Goal: Task Accomplishment & Management: Complete application form

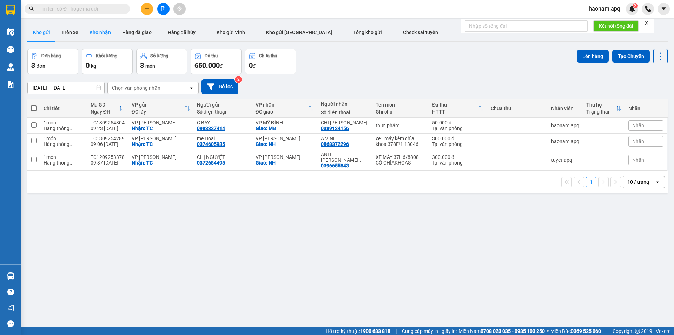
drag, startPoint x: 110, startPoint y: 36, endPoint x: 104, endPoint y: 36, distance: 6.3
click at [110, 36] on button "Kho nhận" at bounding box center [100, 32] width 33 height 17
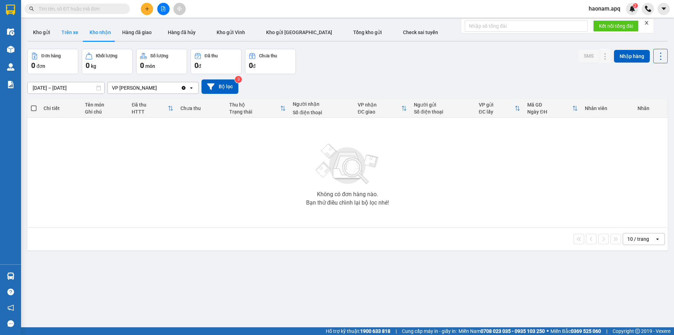
click at [75, 36] on button "Trên xe" at bounding box center [70, 32] width 28 height 17
type input "[DATE] – [DATE]"
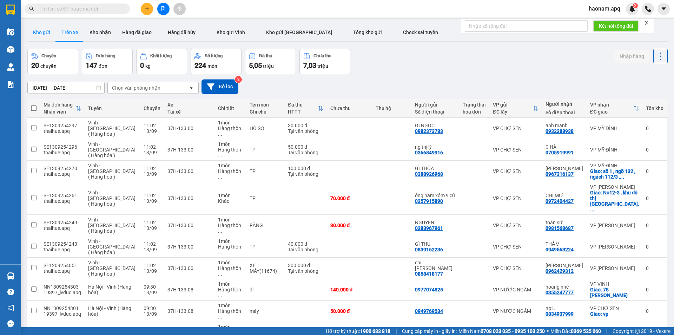
click at [46, 35] on button "Kho gửi" at bounding box center [41, 32] width 28 height 17
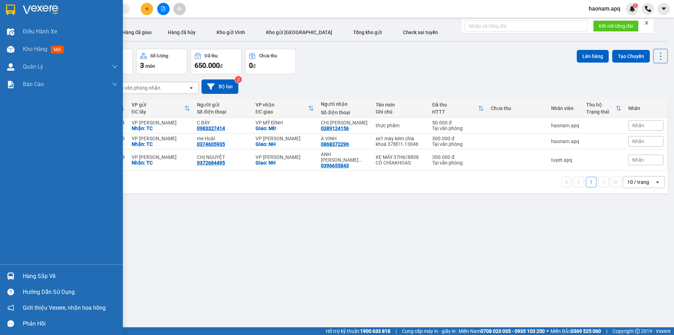
click at [29, 277] on div "Hàng sắp về" at bounding box center [70, 276] width 95 height 11
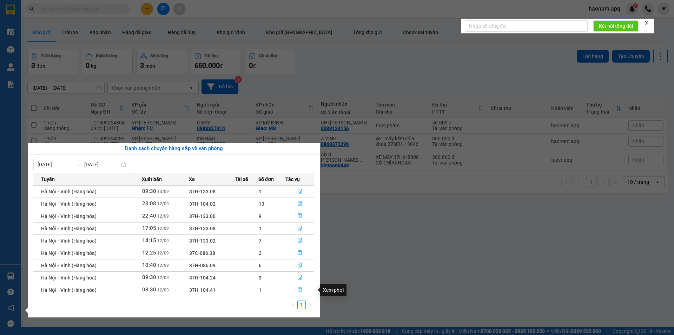
click at [286, 290] on button "button" at bounding box center [300, 289] width 28 height 11
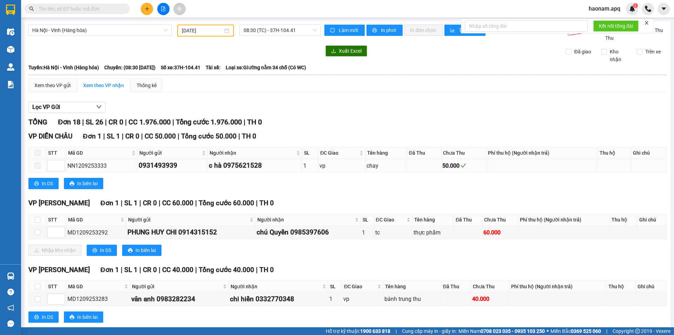
type input "12/09/2025"
click at [38, 219] on input "checkbox" at bounding box center [38, 220] width 6 height 6
checkbox input "true"
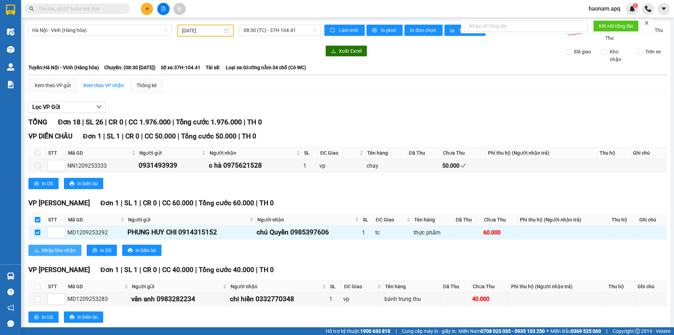
click at [48, 251] on span "Nhập kho nhận" at bounding box center [59, 250] width 34 height 8
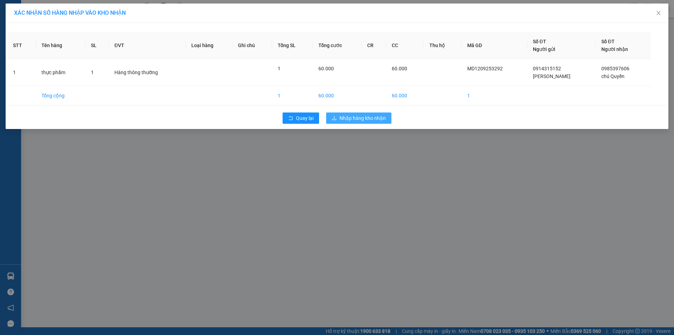
drag, startPoint x: 369, startPoint y: 118, endPoint x: 349, endPoint y: 141, distance: 30.4
click at [369, 119] on span "Nhập hàng kho nhận" at bounding box center [362, 118] width 46 height 8
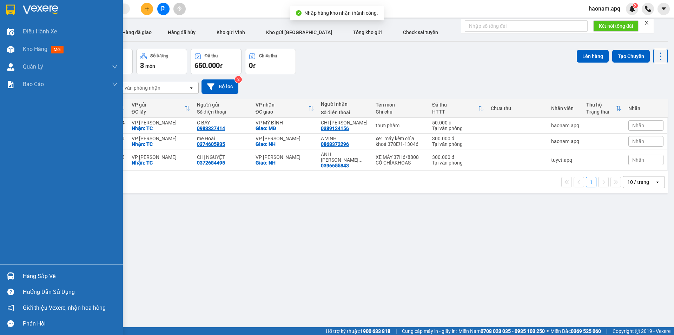
click at [35, 279] on div "Hàng sắp về" at bounding box center [70, 276] width 95 height 11
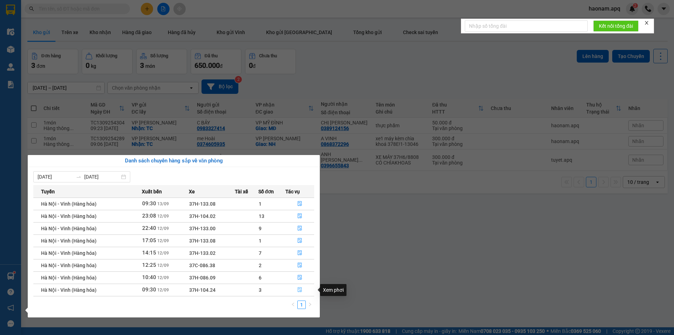
click at [289, 291] on button "button" at bounding box center [300, 289] width 28 height 11
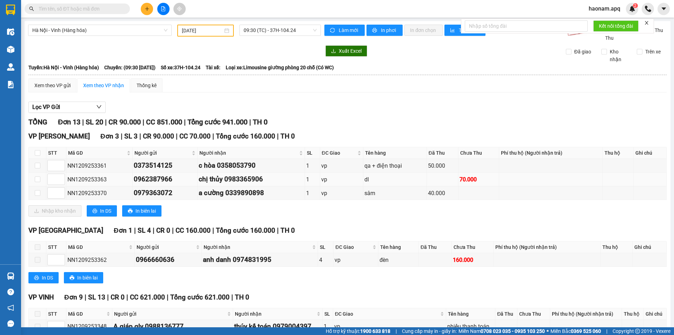
drag, startPoint x: 38, startPoint y: 150, endPoint x: 46, endPoint y: 181, distance: 32.9
click at [37, 150] on label at bounding box center [38, 153] width 6 height 8
click at [37, 150] on input "checkbox" at bounding box center [38, 153] width 6 height 6
checkbox input "true"
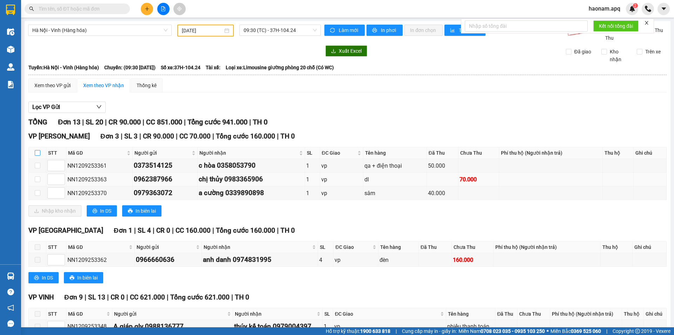
checkbox input "true"
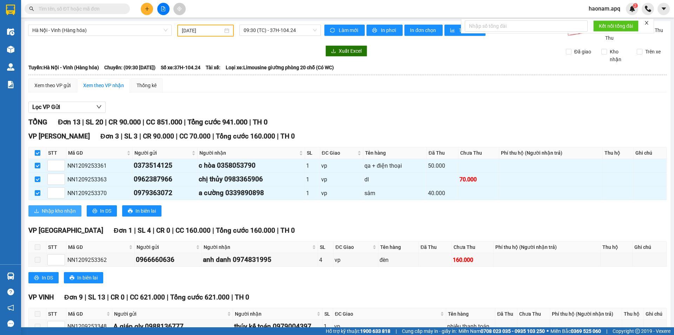
click at [62, 211] on span "Nhập kho nhận" at bounding box center [59, 211] width 34 height 8
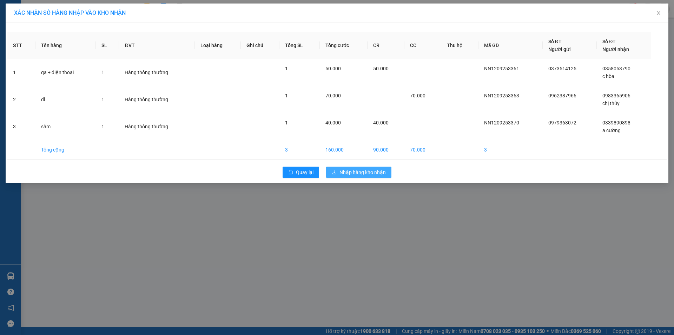
drag, startPoint x: 374, startPoint y: 168, endPoint x: 374, endPoint y: 171, distance: 3.5
click at [374, 168] on button "Nhập hàng kho nhận" at bounding box center [358, 171] width 65 height 11
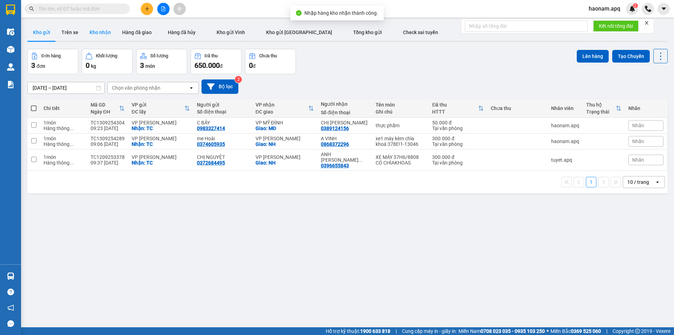
click at [100, 28] on button "Kho nhận" at bounding box center [100, 32] width 33 height 17
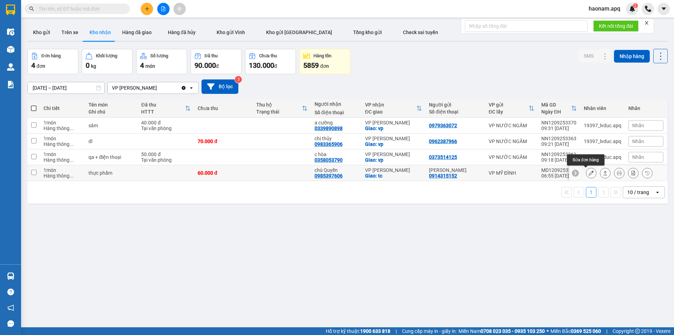
click at [589, 173] on icon at bounding box center [591, 172] width 5 height 5
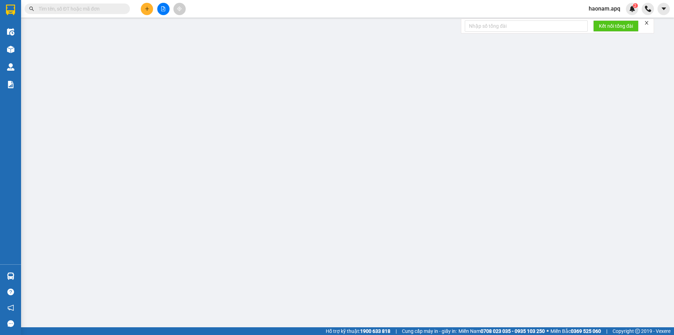
type input "0914315152"
type input "PHUNG HUY CHI"
type input "0985397606"
type input "chú Quyền"
checkbox input "true"
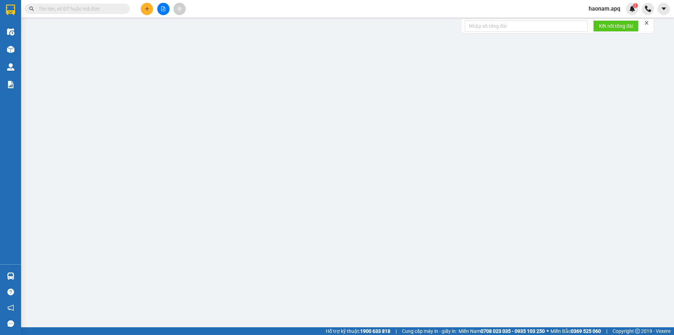
type input "tc"
type input "60.000"
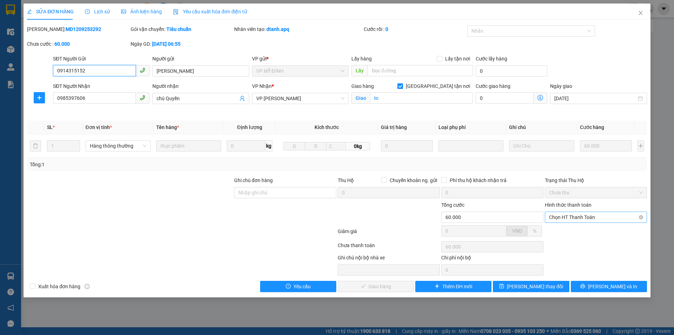
click at [572, 218] on span "Chọn HT Thanh Toán" at bounding box center [596, 217] width 94 height 11
drag, startPoint x: 571, startPoint y: 229, endPoint x: 522, endPoint y: 249, distance: 52.7
click at [570, 229] on div "Tại văn phòng" at bounding box center [596, 231] width 94 height 8
type input "0"
click at [379, 284] on span "Lưu và Giao hàng" at bounding box center [384, 286] width 67 height 8
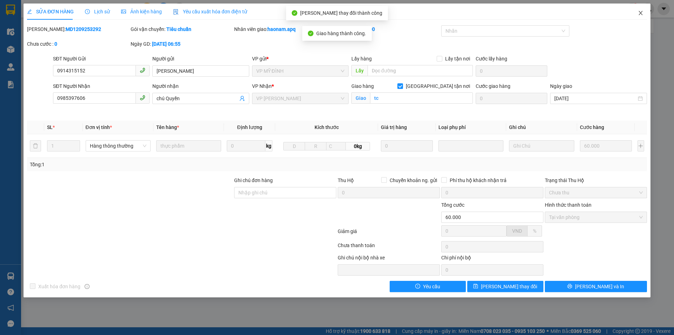
click at [640, 14] on icon "close" at bounding box center [640, 13] width 4 height 4
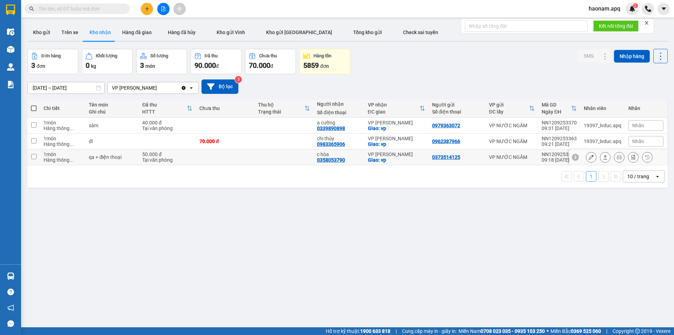
click at [589, 158] on button at bounding box center [591, 157] width 10 height 12
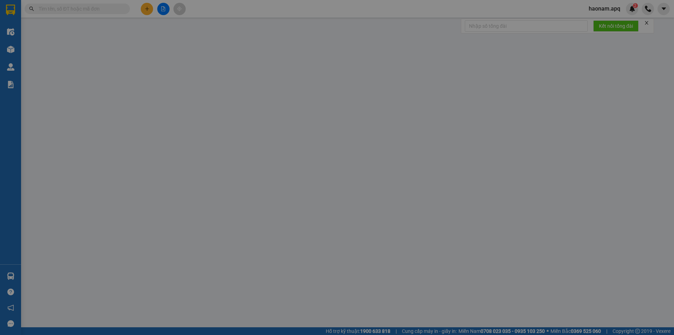
type input "0373514125"
type input "0358053790"
type input "c hòa"
checkbox input "true"
type input "vp"
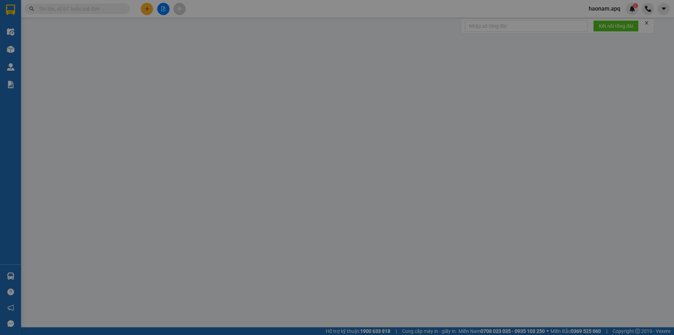
type input "50.000"
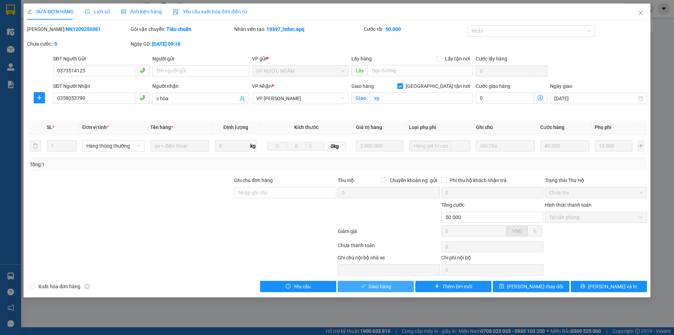
click at [369, 289] on span "Giao hàng" at bounding box center [380, 286] width 22 height 8
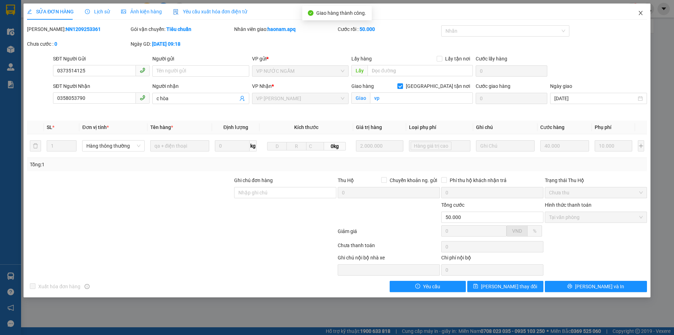
click at [640, 12] on icon "close" at bounding box center [641, 13] width 6 height 6
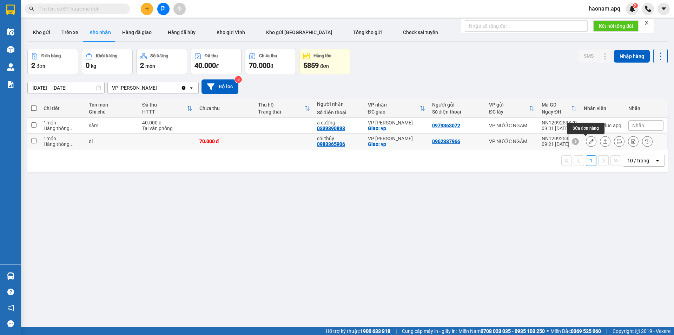
click at [589, 139] on icon at bounding box center [591, 141] width 5 height 5
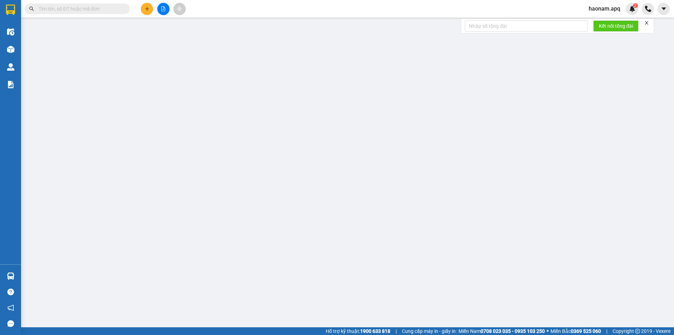
type input "0962387966"
type input "0983365906"
type input "chị thủy"
checkbox input "true"
type input "vp"
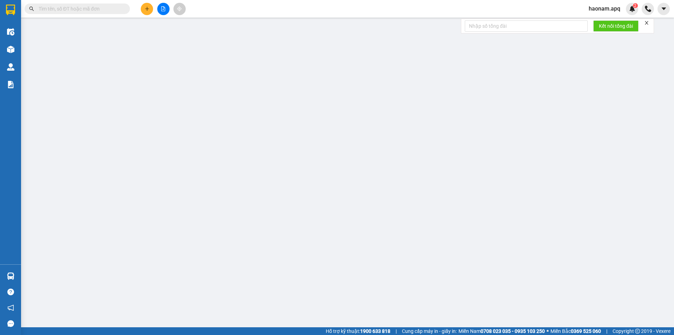
type input "70.000"
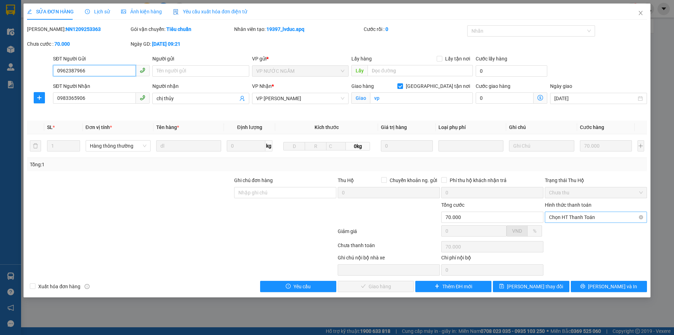
click at [581, 220] on span "Chọn HT Thanh Toán" at bounding box center [596, 217] width 94 height 11
click at [572, 230] on div "Tại văn phòng" at bounding box center [596, 231] width 94 height 8
type input "0"
drag, startPoint x: 364, startPoint y: 288, endPoint x: 446, endPoint y: 220, distance: 107.0
click at [364, 287] on span "Lưu và Giao hàng" at bounding box center [384, 286] width 67 height 8
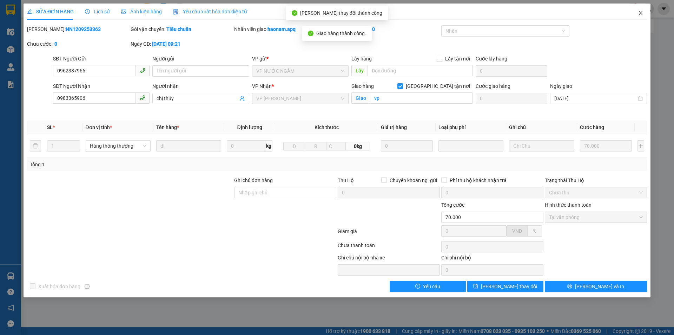
click at [641, 13] on icon "close" at bounding box center [641, 13] width 6 height 6
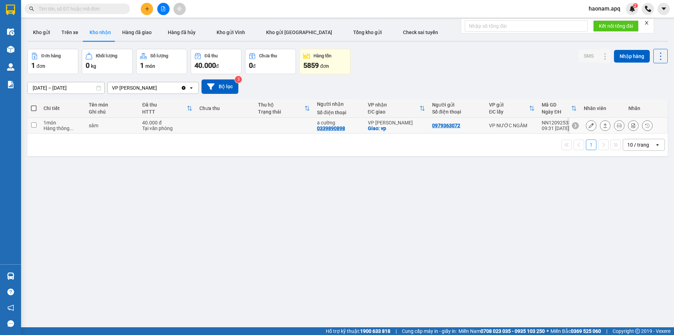
click at [589, 127] on button at bounding box center [591, 125] width 10 height 12
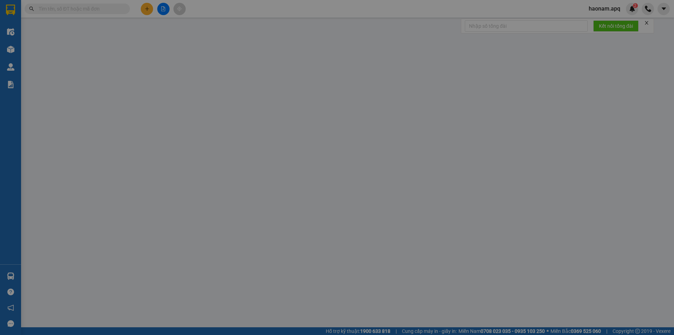
type input "0979363072"
type input "0339890898"
type input "a cường"
checkbox input "true"
type input "vp"
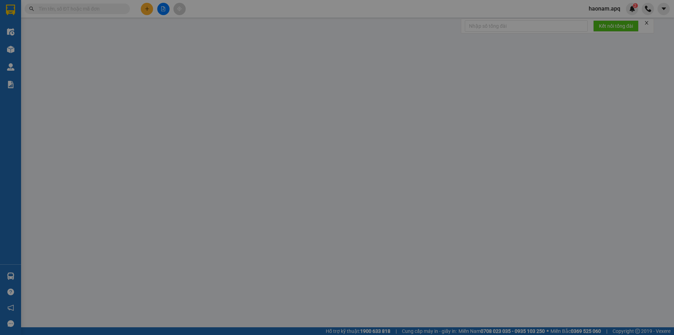
type input "40.000"
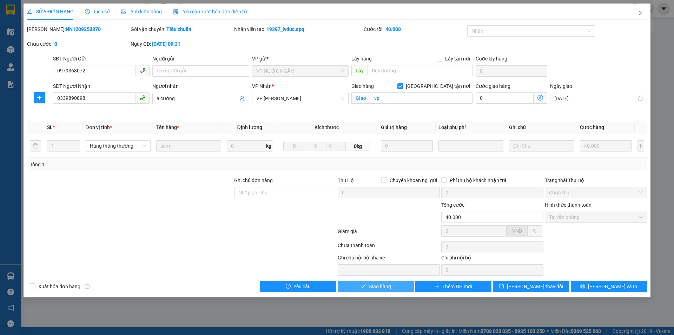
click at [384, 282] on button "Giao hàng" at bounding box center [376, 285] width 76 height 11
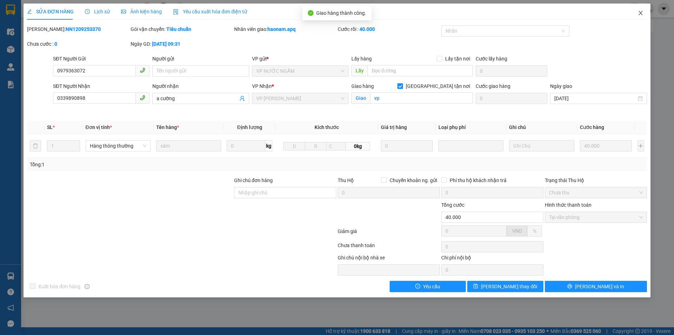
click at [642, 16] on span "Close" at bounding box center [641, 14] width 20 height 20
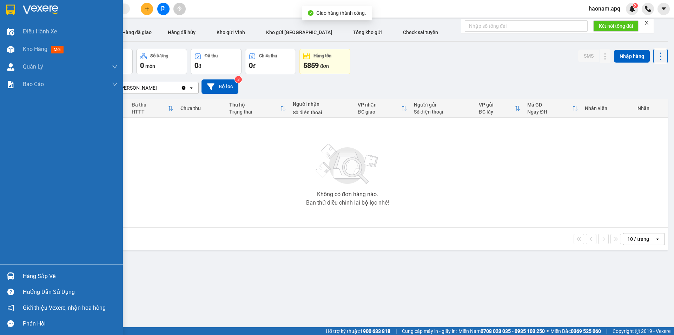
drag, startPoint x: 34, startPoint y: 276, endPoint x: 91, endPoint y: 283, distance: 57.9
click at [34, 276] on div "Hàng sắp về" at bounding box center [70, 276] width 95 height 11
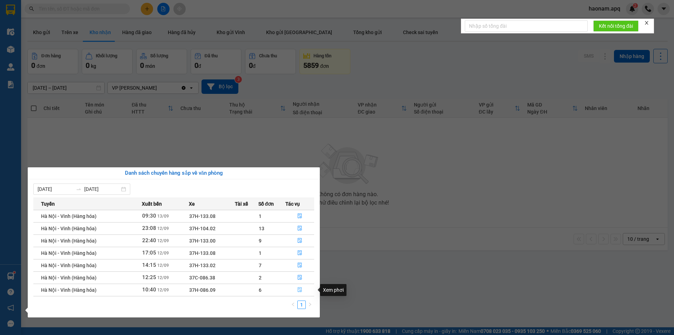
click at [289, 292] on button "button" at bounding box center [300, 289] width 28 height 11
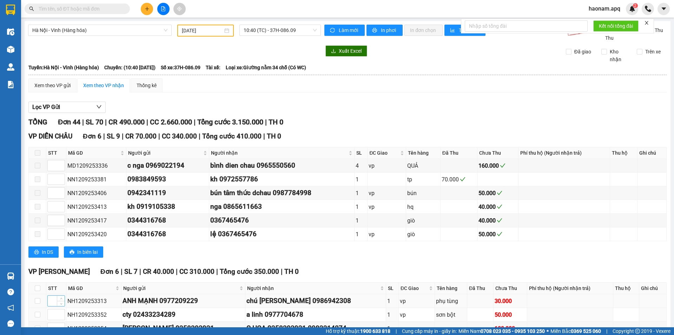
scroll to position [105, 0]
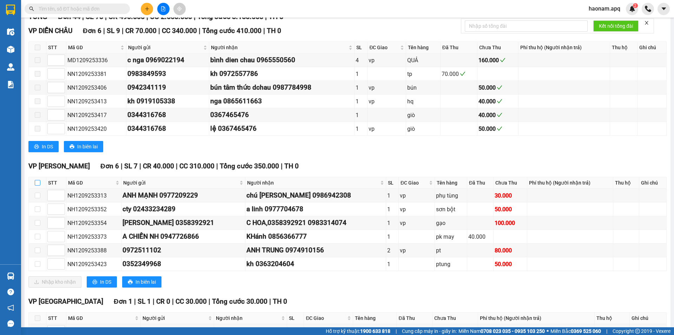
click at [39, 180] on input "checkbox" at bounding box center [38, 183] width 6 height 6
checkbox input "true"
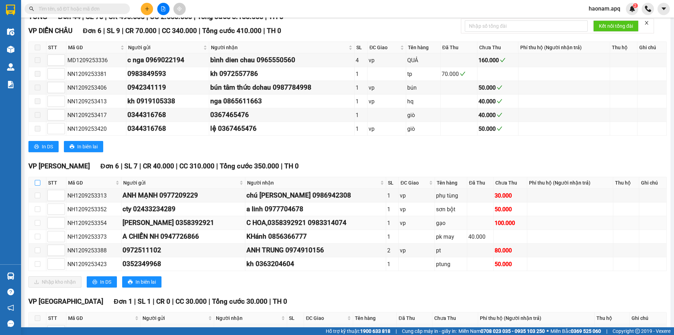
checkbox input "true"
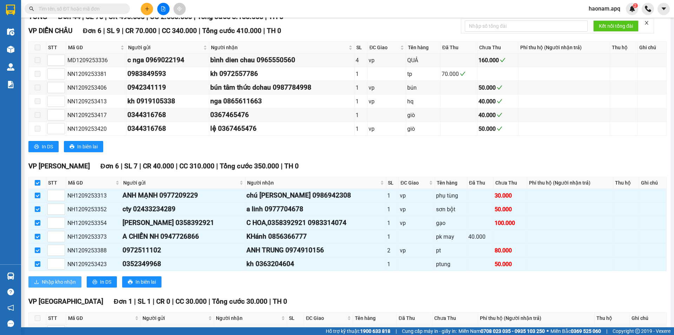
click at [77, 280] on button "Nhập kho nhận" at bounding box center [54, 281] width 53 height 11
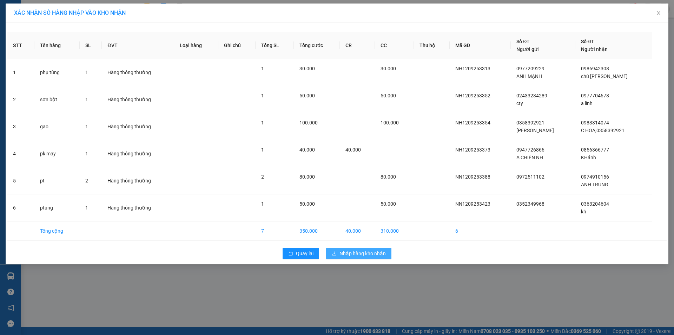
click at [369, 252] on span "Nhập hàng kho nhận" at bounding box center [362, 253] width 46 height 8
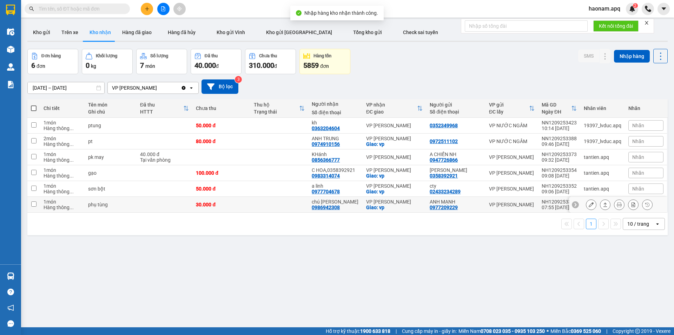
click at [589, 206] on icon at bounding box center [591, 204] width 5 height 5
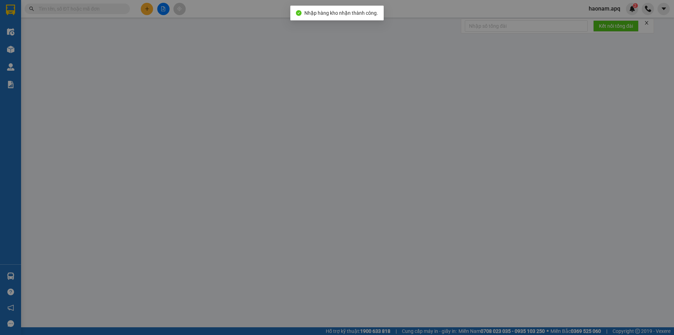
type input "0977209229"
type input "ANH MẠNH"
type input "0986942308"
type input "chú TRẦN ĐIỆP"
checkbox input "true"
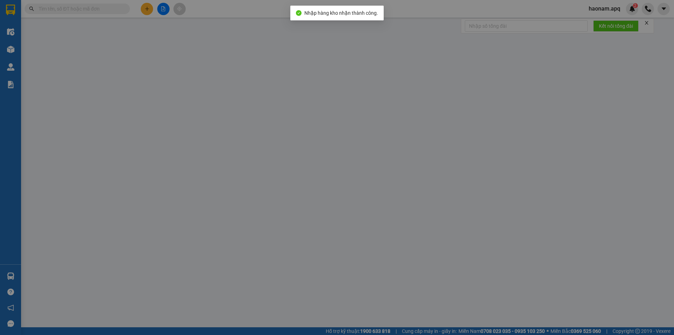
type input "vp"
type input "30.000"
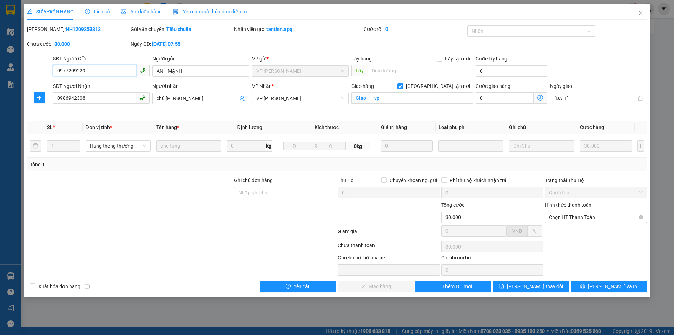
drag, startPoint x: 582, startPoint y: 214, endPoint x: 581, endPoint y: 221, distance: 7.1
click at [582, 216] on span "Chọn HT Thanh Toán" at bounding box center [596, 217] width 94 height 11
drag, startPoint x: 574, startPoint y: 230, endPoint x: 461, endPoint y: 264, distance: 118.1
click at [573, 231] on div "Tại văn phòng" at bounding box center [596, 231] width 94 height 8
type input "0"
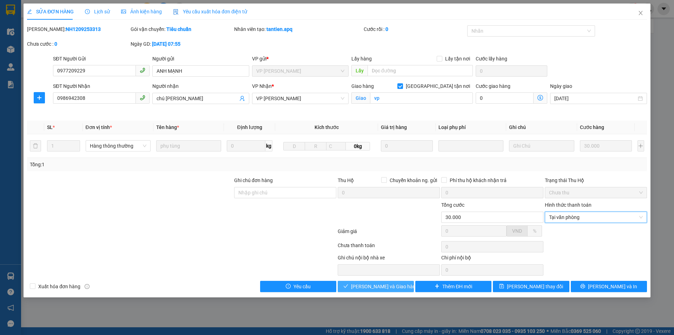
click at [385, 285] on span "Lưu và Giao hàng" at bounding box center [384, 286] width 67 height 8
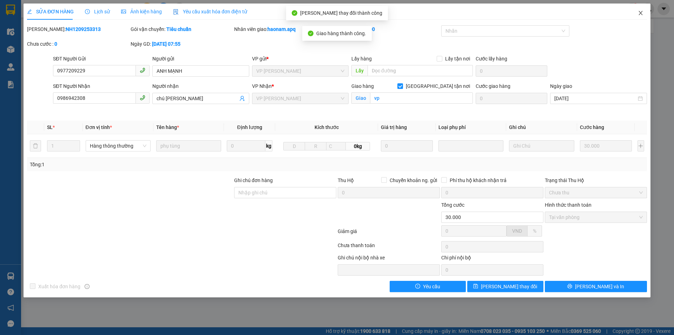
click at [641, 14] on icon "close" at bounding box center [640, 13] width 4 height 4
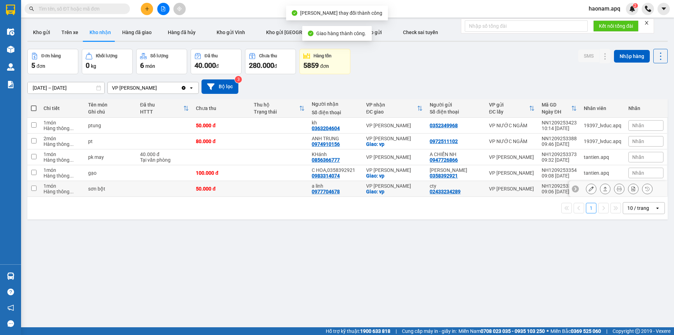
click at [589, 191] on button at bounding box center [591, 189] width 10 height 12
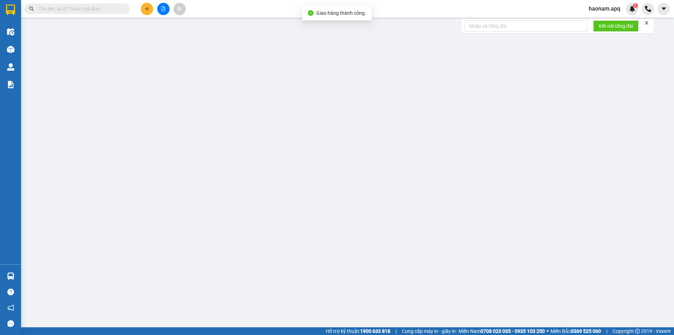
type input "02433234289"
type input "cty"
type input "0977704678"
type input "a linh"
checkbox input "true"
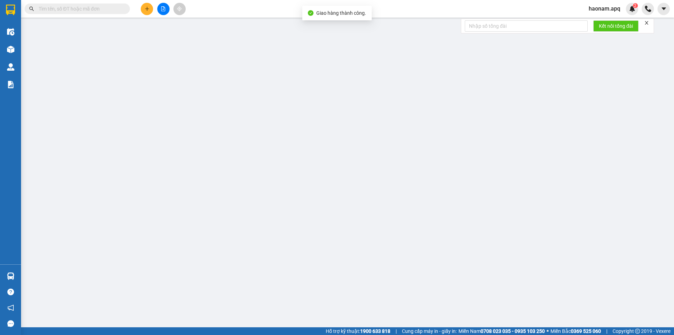
type input "vp"
type input "50.000"
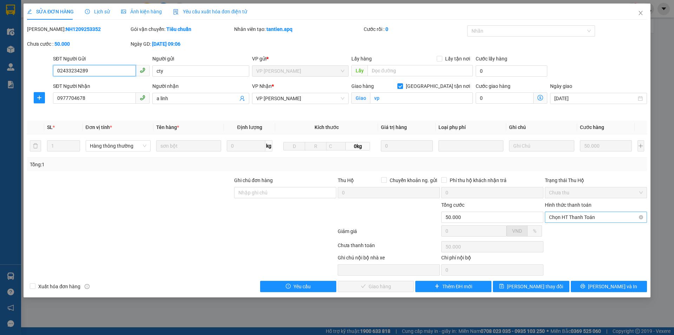
click at [579, 218] on span "Chọn HT Thanh Toán" at bounding box center [596, 217] width 94 height 11
click at [573, 230] on div "Tại văn phòng" at bounding box center [596, 231] width 94 height 8
type input "0"
click at [375, 286] on span "Lưu và Giao hàng" at bounding box center [384, 286] width 67 height 8
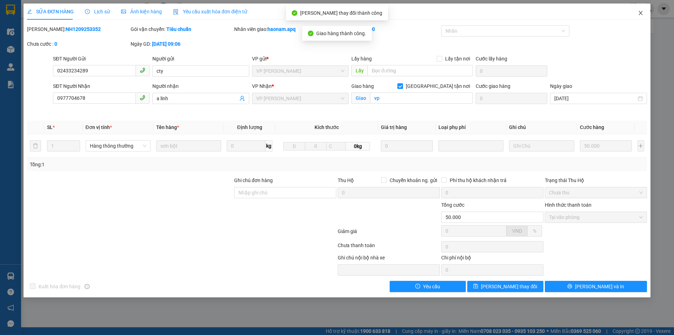
click at [641, 14] on icon "close" at bounding box center [641, 13] width 6 height 6
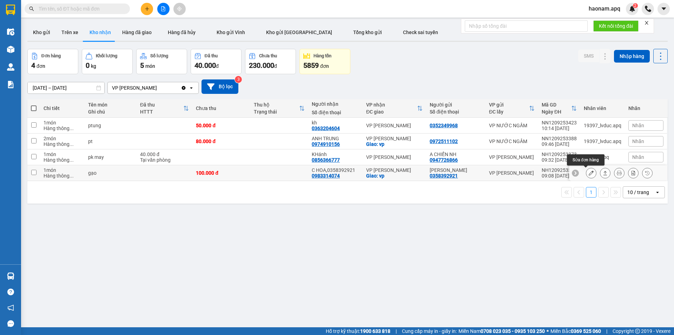
click at [589, 170] on button at bounding box center [591, 173] width 10 height 12
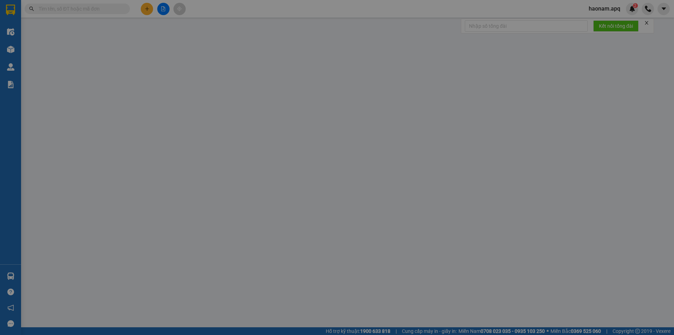
type input "0358392921"
type input "NGUYỄN GIA LỘC"
type input "0983314074"
type input "C HOA,0358392921"
checkbox input "true"
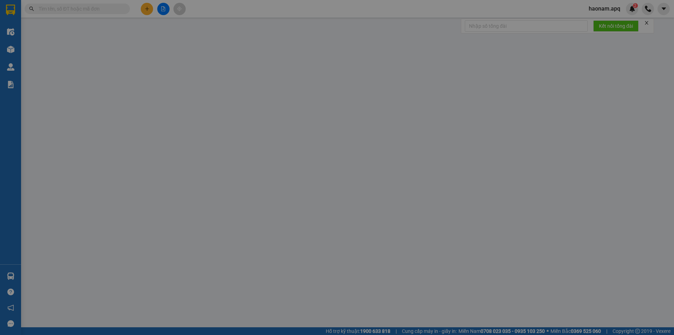
type input "vp"
type input "100.000"
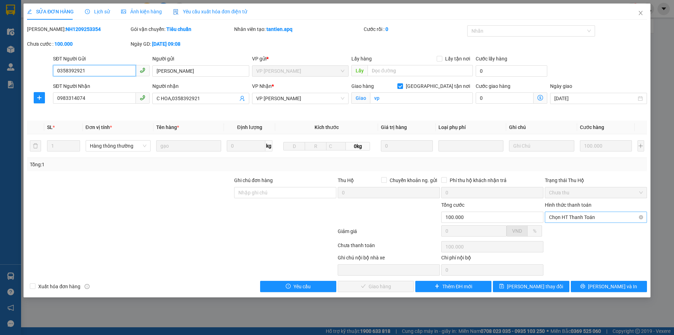
drag, startPoint x: 578, startPoint y: 215, endPoint x: 576, endPoint y: 221, distance: 6.8
click at [578, 218] on span "Chọn HT Thanh Toán" at bounding box center [596, 217] width 94 height 11
click at [565, 229] on div "Tại văn phòng" at bounding box center [596, 231] width 94 height 8
type input "0"
click at [367, 286] on span "Lưu và Giao hàng" at bounding box center [384, 286] width 67 height 8
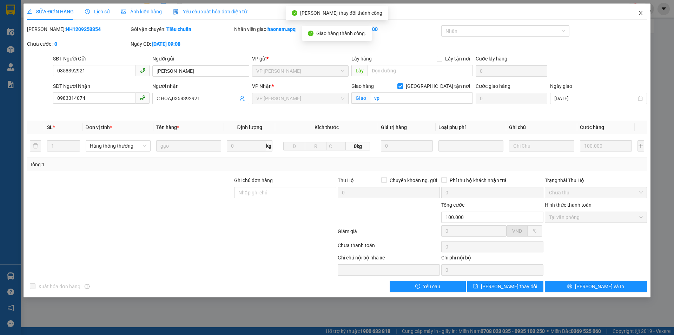
click at [638, 15] on icon "close" at bounding box center [641, 13] width 6 height 6
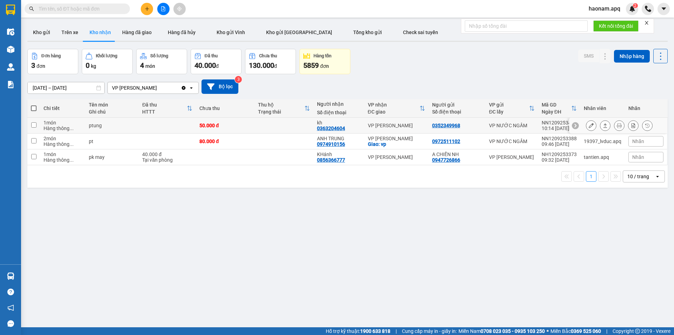
click at [589, 125] on icon at bounding box center [591, 125] width 5 height 5
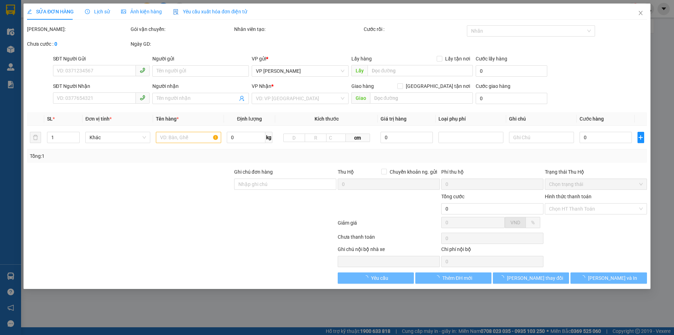
type input "0352349968"
type input "0363204604"
type input "kh"
type input "50.000"
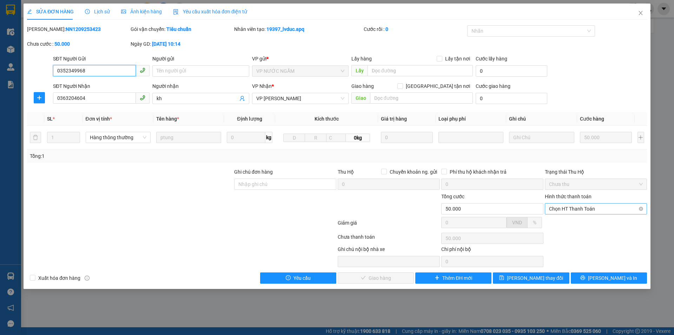
click at [574, 208] on span "Chọn HT Thanh Toán" at bounding box center [596, 208] width 94 height 11
click at [553, 224] on div "Tại văn phòng" at bounding box center [596, 223] width 94 height 8
type input "0"
click at [378, 278] on span "Lưu và Giao hàng" at bounding box center [384, 278] width 67 height 8
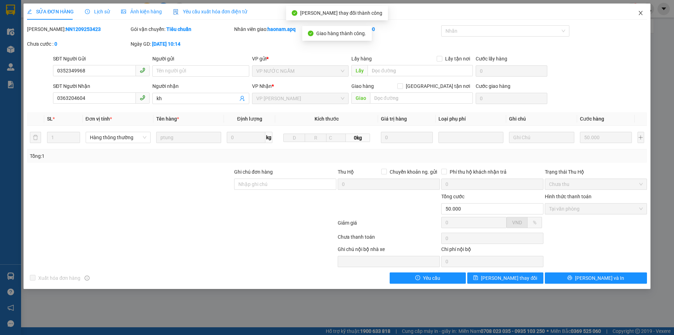
click at [640, 12] on icon "close" at bounding box center [641, 13] width 6 height 6
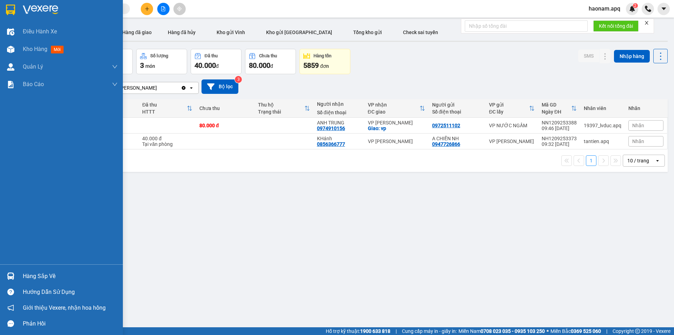
drag, startPoint x: 51, startPoint y: 273, endPoint x: 70, endPoint y: 273, distance: 18.6
click at [52, 273] on div "Hàng sắp về" at bounding box center [70, 276] width 95 height 11
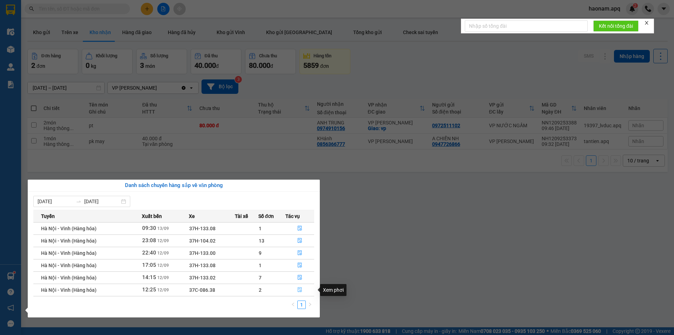
click at [290, 289] on button "button" at bounding box center [300, 289] width 28 height 11
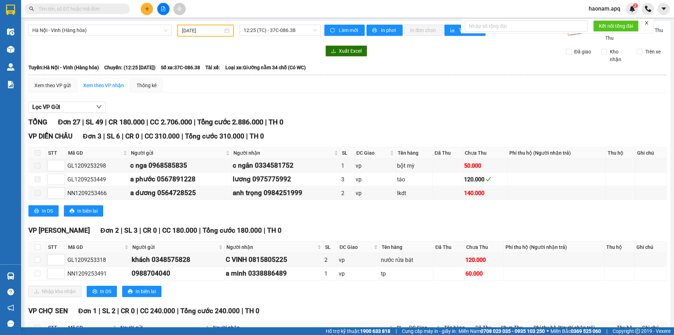
scroll to position [70, 0]
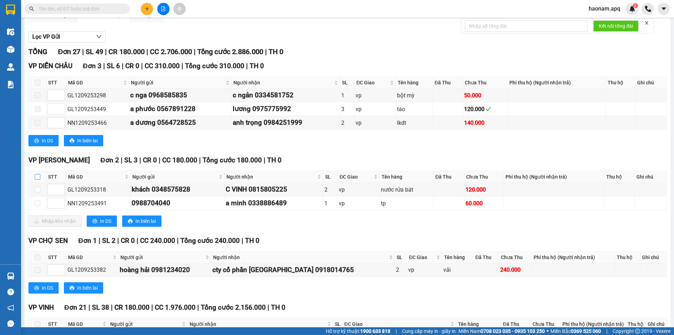
click at [35, 178] on input "checkbox" at bounding box center [38, 177] width 6 height 6
checkbox input "true"
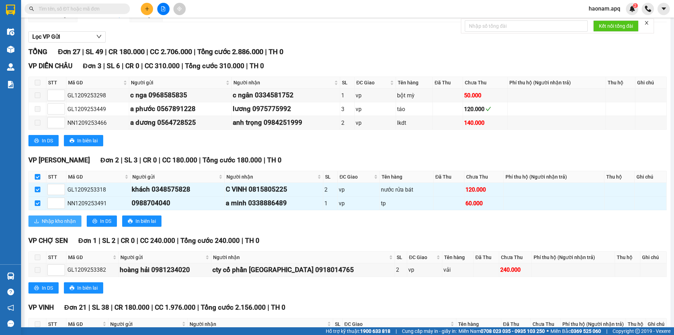
click at [55, 223] on span "Nhập kho nhận" at bounding box center [59, 221] width 34 height 8
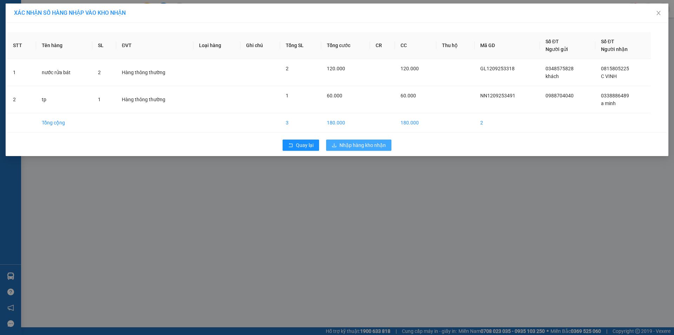
drag, startPoint x: 375, startPoint y: 144, endPoint x: 298, endPoint y: 178, distance: 83.9
click at [375, 144] on span "Nhập hàng kho nhận" at bounding box center [362, 145] width 46 height 8
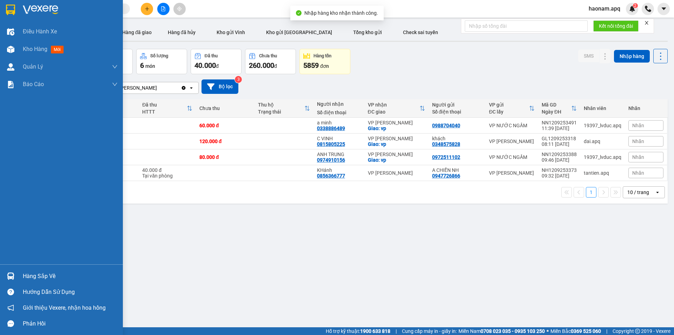
drag, startPoint x: 26, startPoint y: 277, endPoint x: 48, endPoint y: 274, distance: 22.3
click at [31, 276] on div "Hàng sắp về" at bounding box center [70, 276] width 95 height 11
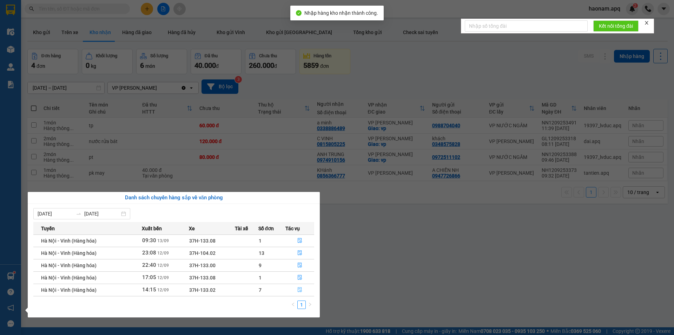
click at [290, 289] on button "button" at bounding box center [300, 289] width 28 height 11
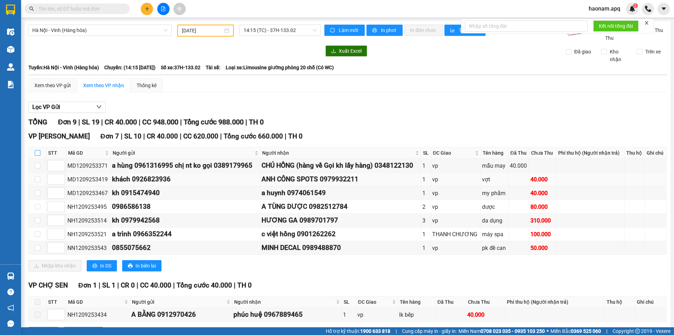
drag, startPoint x: 36, startPoint y: 155, endPoint x: 41, endPoint y: 174, distance: 19.8
click at [36, 154] on input "checkbox" at bounding box center [38, 153] width 6 height 6
checkbox input "true"
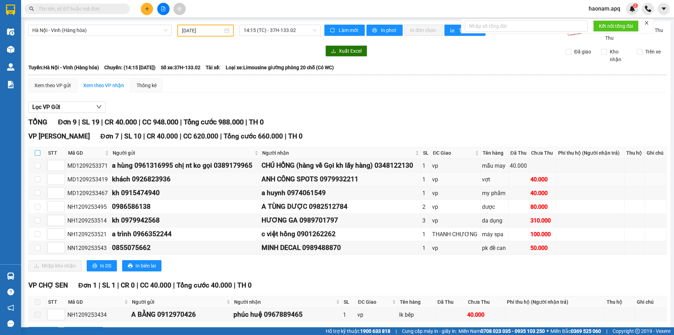
checkbox input "true"
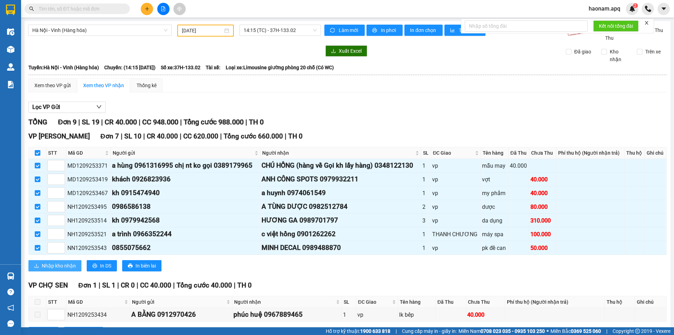
click at [59, 265] on span "Nhập kho nhận" at bounding box center [59, 265] width 34 height 8
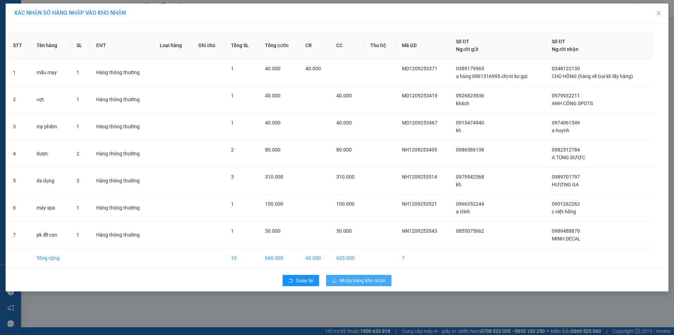
click at [367, 280] on span "Nhập hàng kho nhận" at bounding box center [362, 280] width 46 height 8
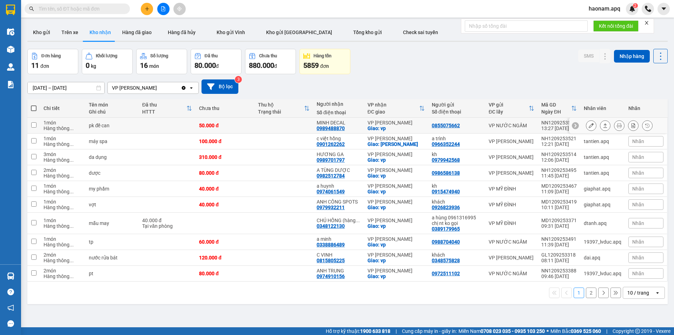
click at [588, 124] on button at bounding box center [591, 125] width 10 height 12
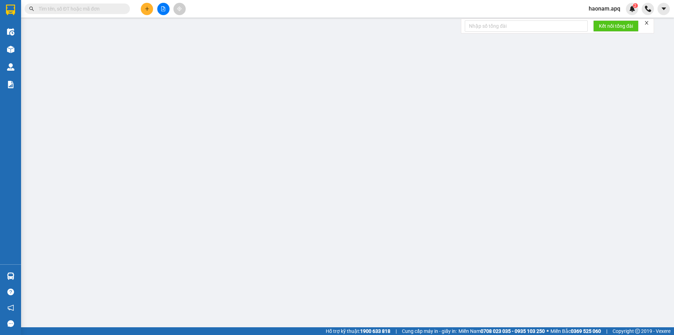
type input "0855075662"
type input "0989488870"
type input "MINH DECAL"
checkbox input "true"
type input "vp"
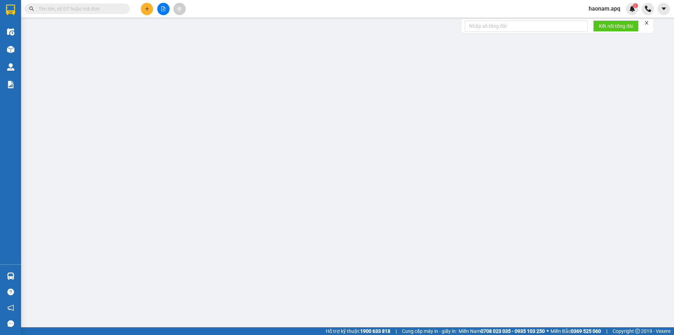
type input "50.000"
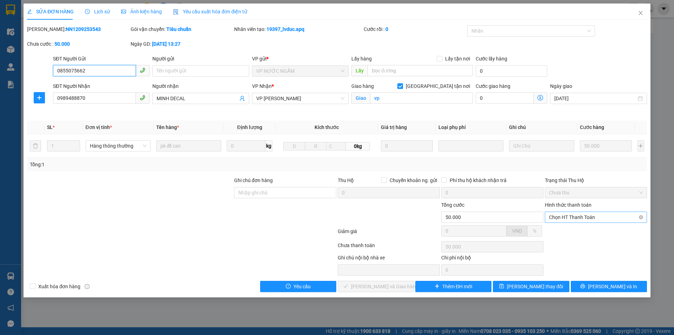
drag, startPoint x: 572, startPoint y: 215, endPoint x: 572, endPoint y: 222, distance: 6.7
click at [573, 217] on span "Chọn HT Thanh Toán" at bounding box center [596, 217] width 94 height 11
click at [571, 225] on div "Tại văn phòng Miễn phí Tại văn phòng Miễn phí" at bounding box center [596, 236] width 102 height 25
click at [561, 230] on div "Tại văn phòng" at bounding box center [596, 231] width 94 height 8
type input "0"
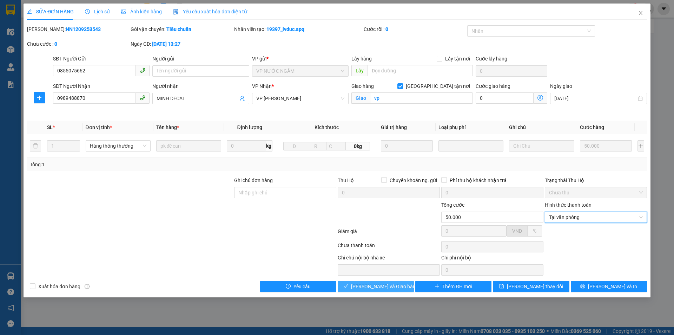
click at [381, 291] on button "Lưu và Giao hàng" at bounding box center [376, 285] width 76 height 11
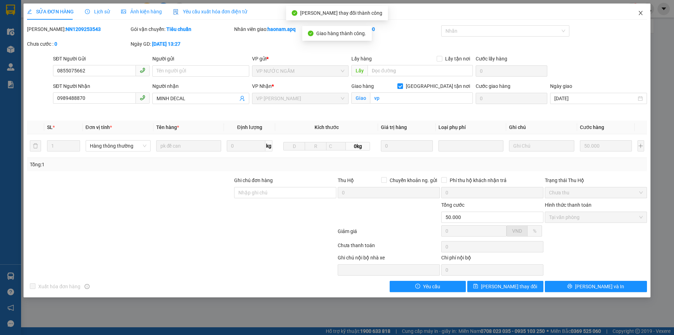
click at [640, 16] on span "Close" at bounding box center [641, 14] width 20 height 20
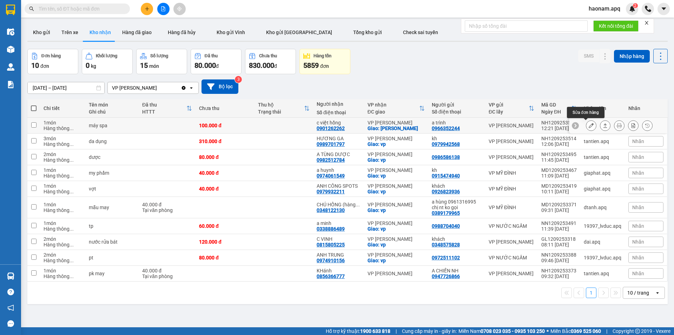
click at [588, 125] on button at bounding box center [591, 125] width 10 height 12
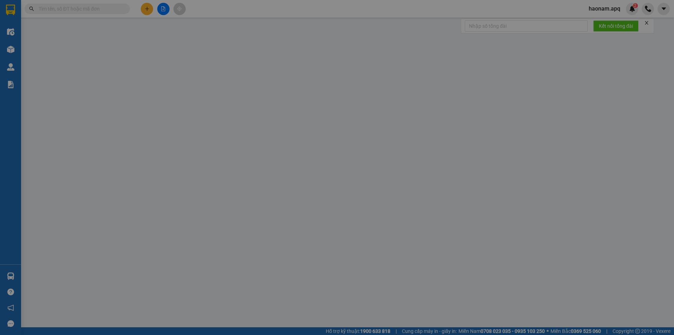
type input "0966352244"
type input "a trình"
type input "0901262262"
type input "c việt hồng"
checkbox input "true"
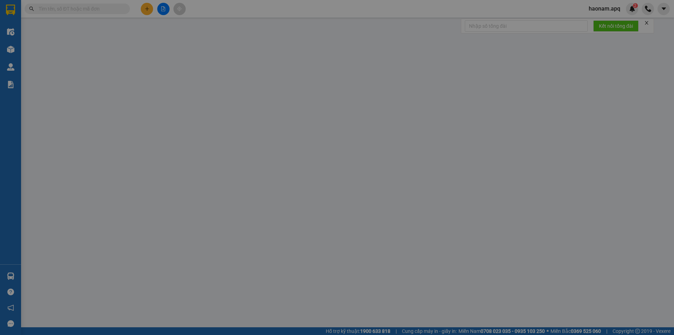
type input "THANH CHƯƠNG"
type input "100.000"
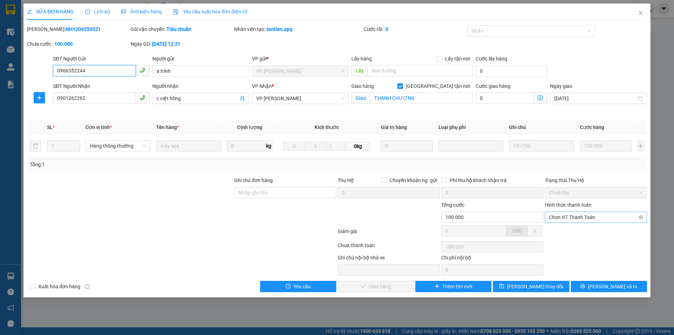
click at [592, 218] on span "Chọn HT Thanh Toán" at bounding box center [596, 217] width 94 height 11
click at [580, 229] on div "Tại văn phòng" at bounding box center [596, 231] width 94 height 8
type input "0"
click at [384, 283] on span "Lưu và Giao hàng" at bounding box center [384, 286] width 67 height 8
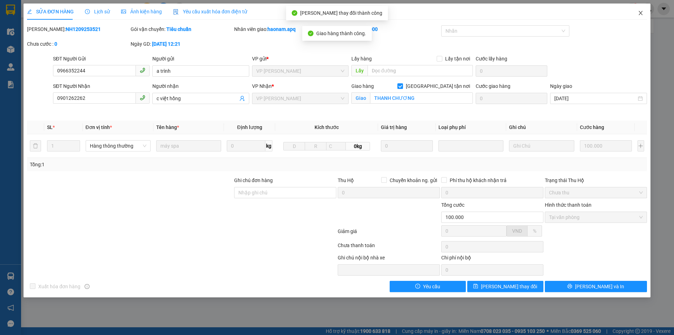
click at [638, 12] on icon "close" at bounding box center [641, 13] width 6 height 6
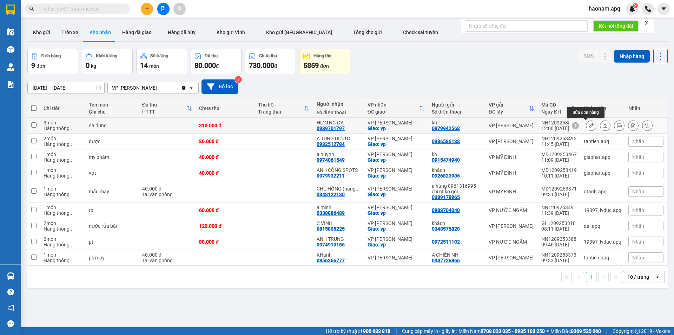
click at [589, 127] on icon at bounding box center [591, 125] width 5 height 5
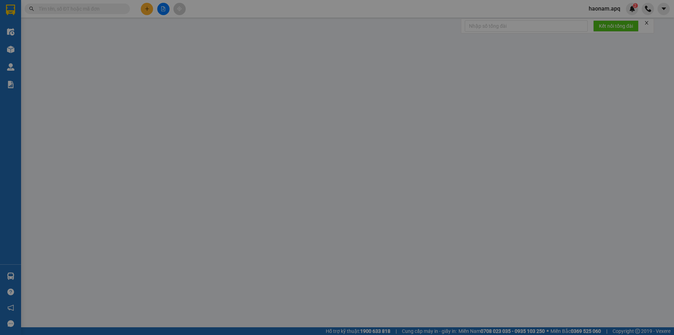
type input "0979942568"
type input "kh"
type input "0989701797"
type input "HƯƠNG GA"
checkbox input "true"
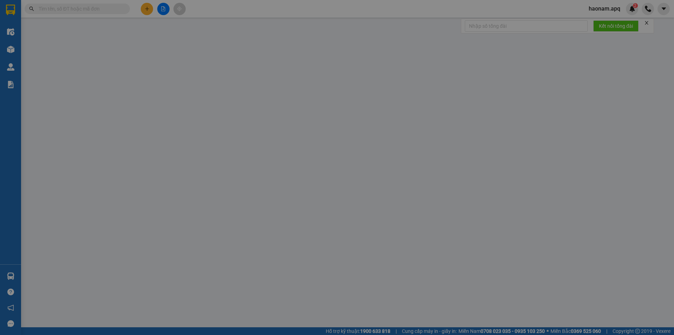
type input "vp"
type input "310.000"
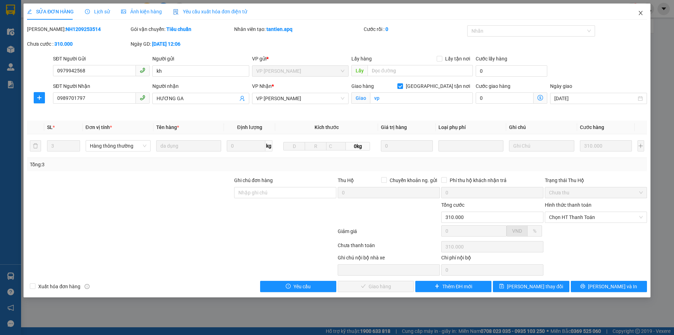
click at [641, 14] on icon "close" at bounding box center [641, 13] width 6 height 6
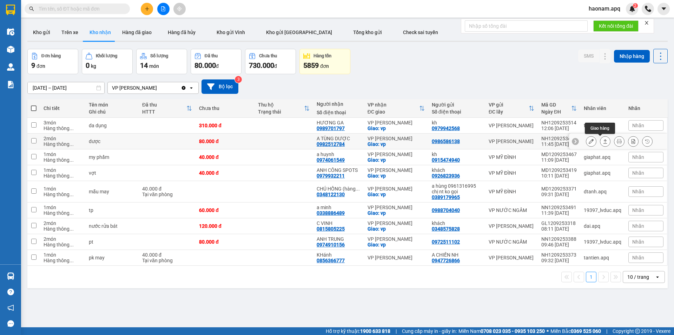
click at [586, 144] on button at bounding box center [591, 141] width 10 height 12
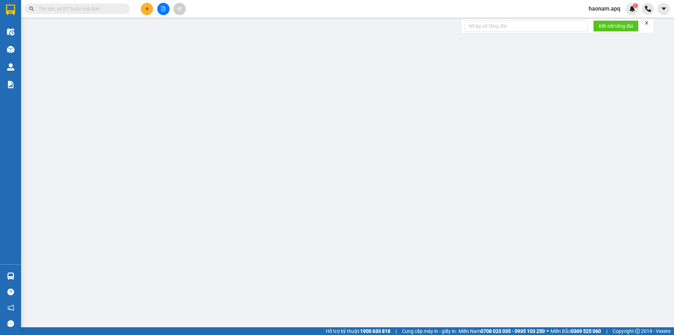
type input "0986586138"
type input "0982512784"
type input "A TÙNG DƯỢC"
checkbox input "true"
type input "vp"
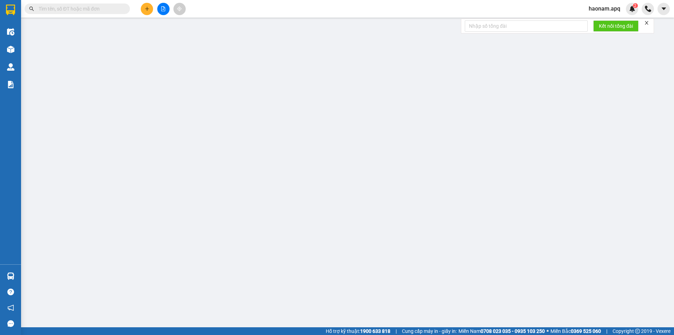
checkbox input "true"
type input "80.000"
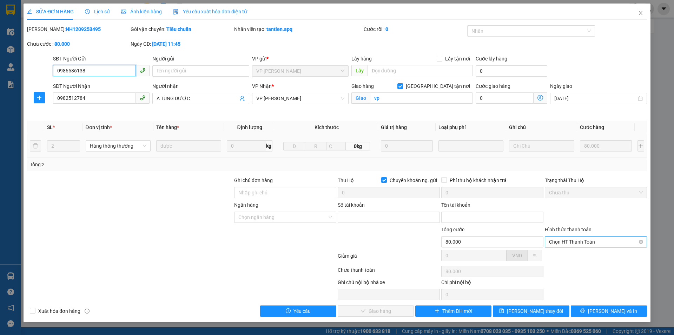
drag, startPoint x: 581, startPoint y: 242, endPoint x: 579, endPoint y: 246, distance: 3.9
click at [581, 243] on span "Chọn HT Thanh Toán" at bounding box center [596, 241] width 94 height 11
click at [571, 254] on div "Tại văn phòng" at bounding box center [596, 256] width 94 height 8
type input "0"
drag, startPoint x: 371, startPoint y: 318, endPoint x: 372, endPoint y: 310, distance: 7.4
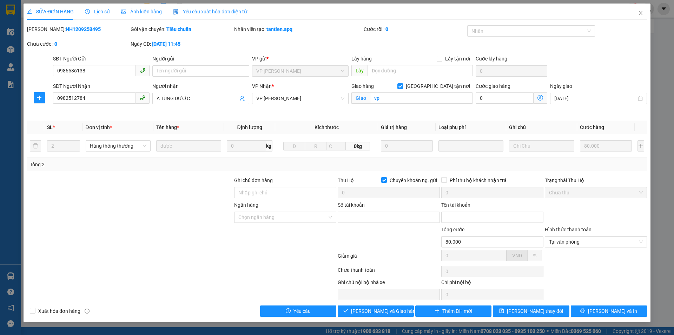
click at [371, 317] on div "SỬA ĐƠN HÀNG Lịch sử Ảnh kiện hàng Yêu cầu xuất hóa đơn điện tử Total Paid Fee …" at bounding box center [337, 163] width 627 height 318
drag, startPoint x: 373, startPoint y: 308, endPoint x: 400, endPoint y: 257, distance: 58.3
click at [373, 307] on span "Lưu và Giao hàng" at bounding box center [384, 311] width 67 height 8
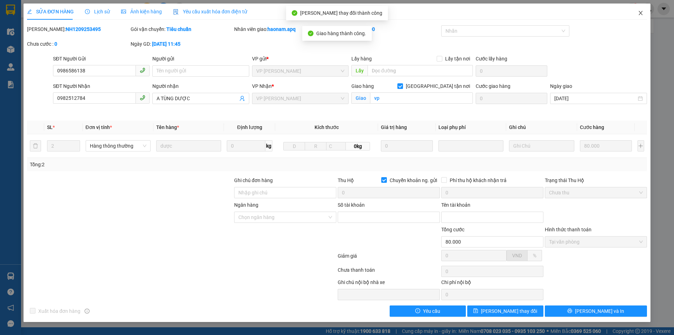
click at [637, 17] on span "Close" at bounding box center [641, 14] width 20 height 20
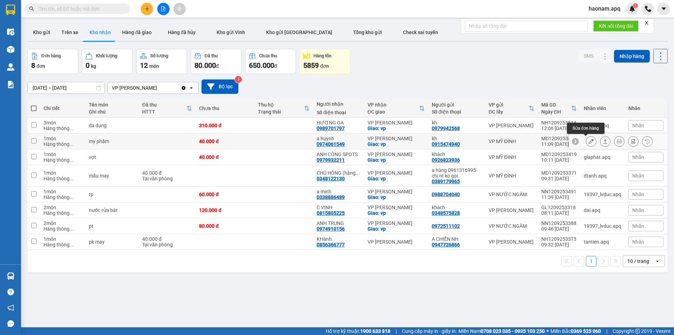
click at [586, 143] on button at bounding box center [591, 141] width 10 height 12
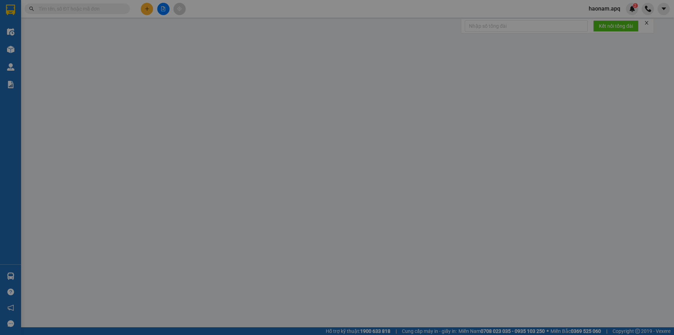
type input "0915474940"
type input "kh"
type input "0974061549"
type input "a huynh"
checkbox input "true"
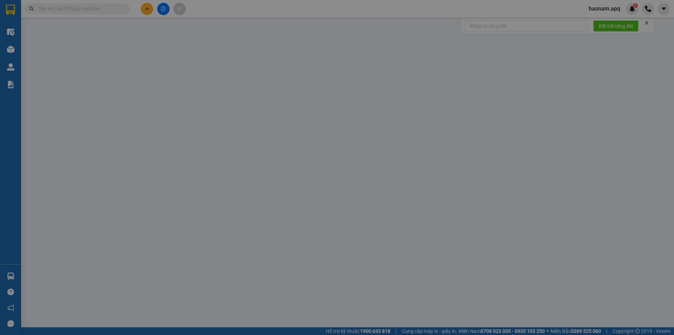
type input "vp"
type input "40.000"
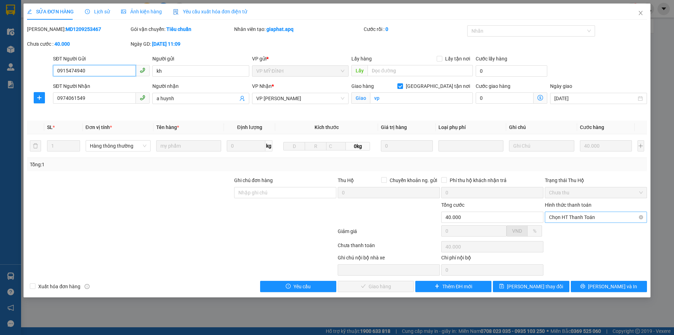
click at [575, 219] on span "Chọn HT Thanh Toán" at bounding box center [596, 217] width 94 height 11
click at [566, 230] on div "Tại văn phòng" at bounding box center [596, 231] width 94 height 8
type input "0"
click at [388, 288] on span "Lưu và Giao hàng" at bounding box center [384, 286] width 67 height 8
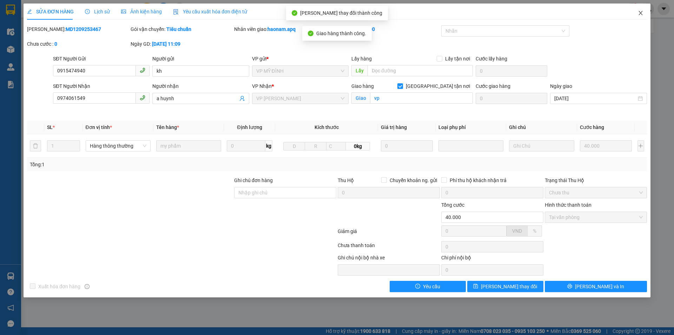
click at [644, 14] on span "Close" at bounding box center [641, 14] width 20 height 20
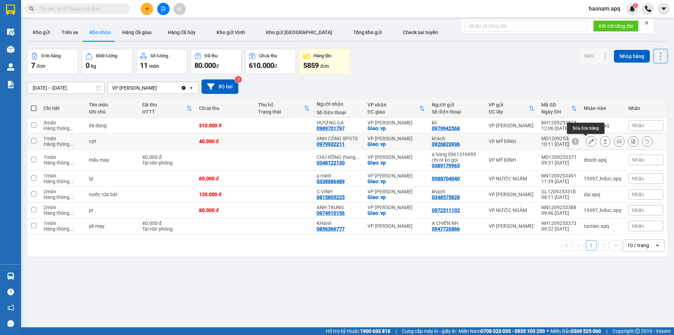
click at [589, 140] on icon at bounding box center [591, 141] width 5 height 5
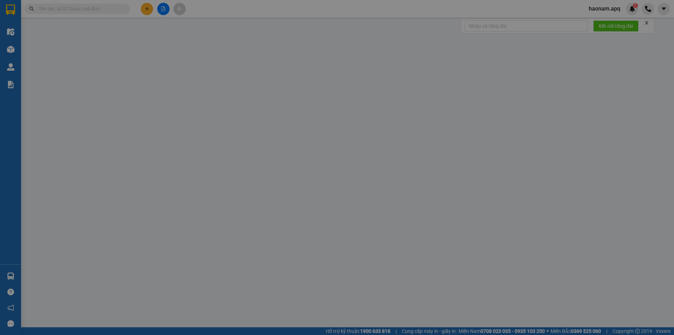
type input "0926823936"
type input "khách"
type input "0979932211"
type input "ANH CÔNG SPOTS"
checkbox input "true"
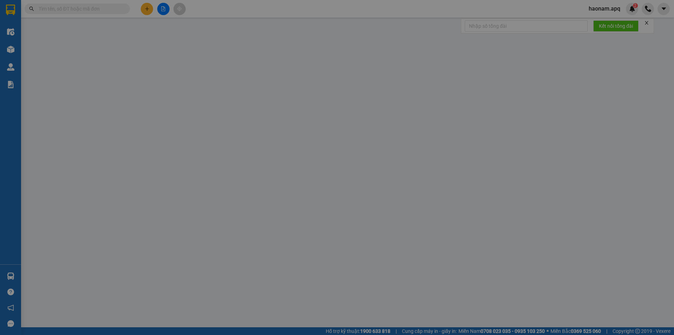
type input "vp"
type input "40.000"
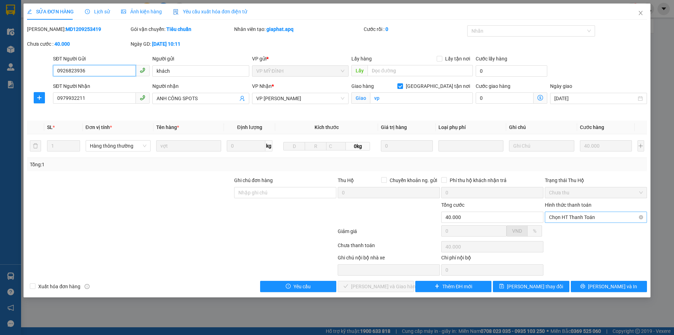
click at [587, 220] on span "Chọn HT Thanh Toán" at bounding box center [596, 217] width 94 height 11
click at [570, 231] on div "Tại văn phòng" at bounding box center [596, 231] width 94 height 8
type input "0"
click at [390, 290] on button "Lưu và Giao hàng" at bounding box center [376, 285] width 76 height 11
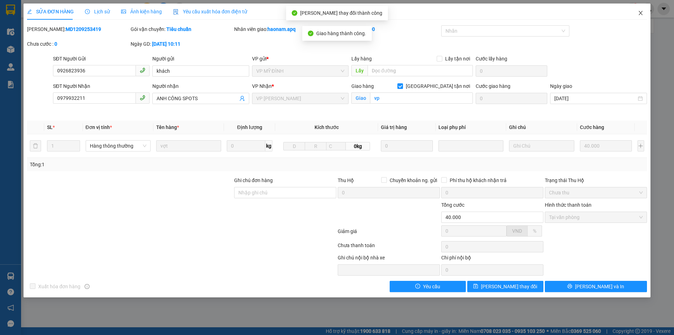
click at [640, 12] on icon "close" at bounding box center [640, 13] width 4 height 4
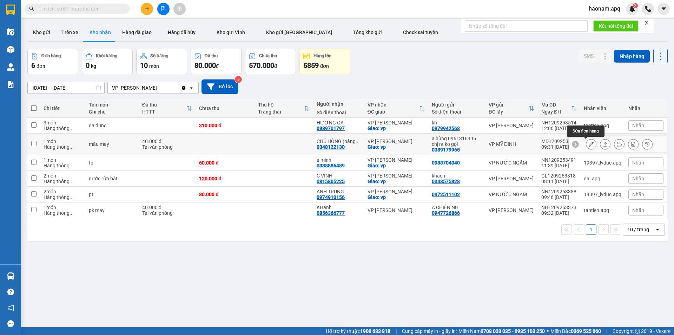
click at [589, 144] on icon at bounding box center [591, 143] width 5 height 5
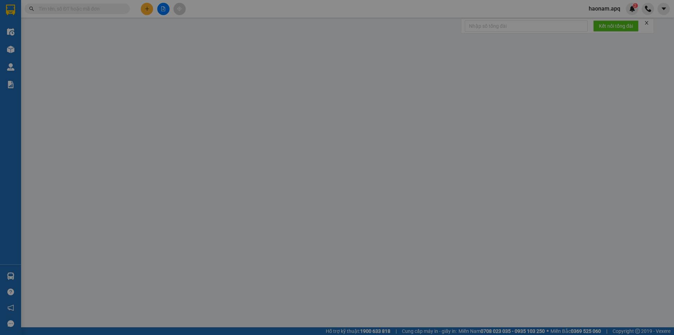
type input "0389179965"
type input "a hùng 0961316995 chị nt ko gọi"
type input "0348122130"
type input "CHÚ HỒNG (hàng về Gọi kh lấy hàng)"
checkbox input "true"
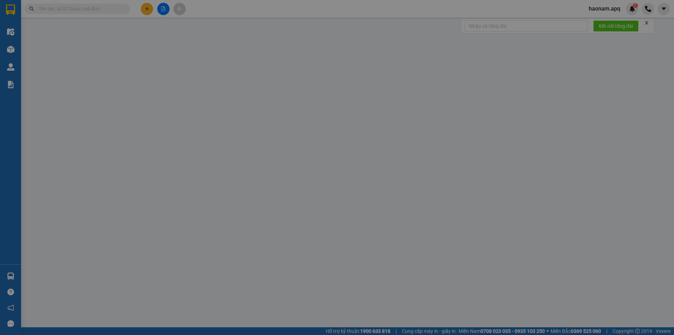
type input "vp"
type input "40.000"
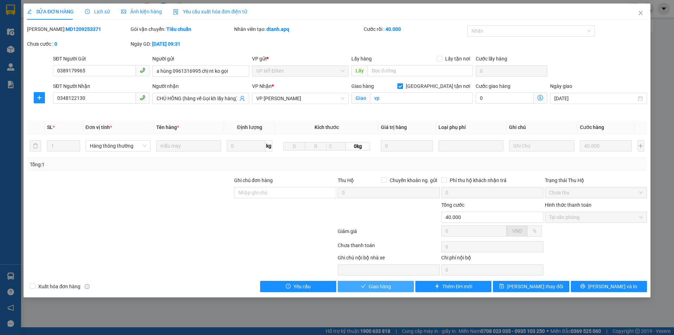
click at [390, 286] on span "Giao hàng" at bounding box center [380, 286] width 22 height 8
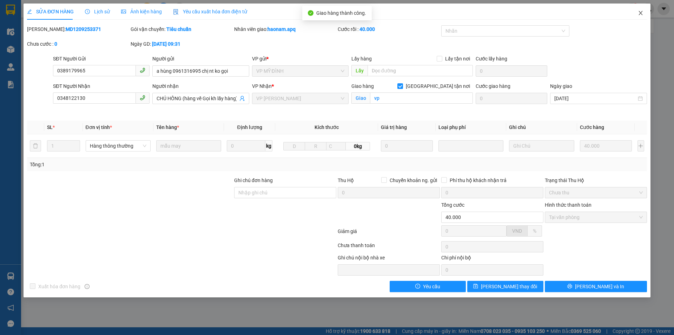
click at [643, 12] on span "Close" at bounding box center [641, 14] width 20 height 20
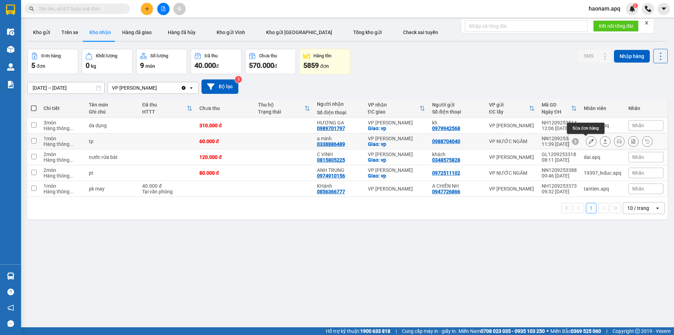
click at [589, 141] on icon at bounding box center [591, 141] width 5 height 5
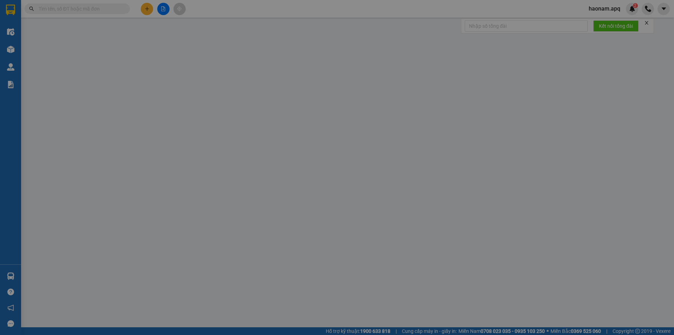
type input "0988704040"
type input "0338886489"
type input "a minh"
checkbox input "true"
type input "vp"
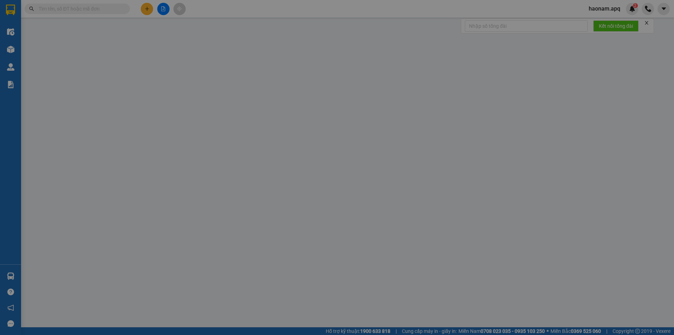
type input "60.000"
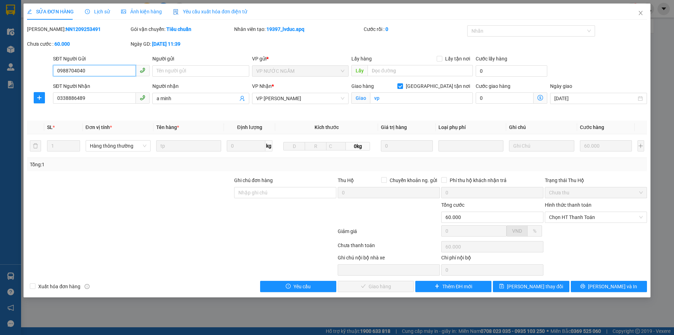
drag, startPoint x: 584, startPoint y: 217, endPoint x: 573, endPoint y: 225, distance: 14.3
click at [583, 218] on span "Chọn HT Thanh Toán" at bounding box center [596, 217] width 94 height 11
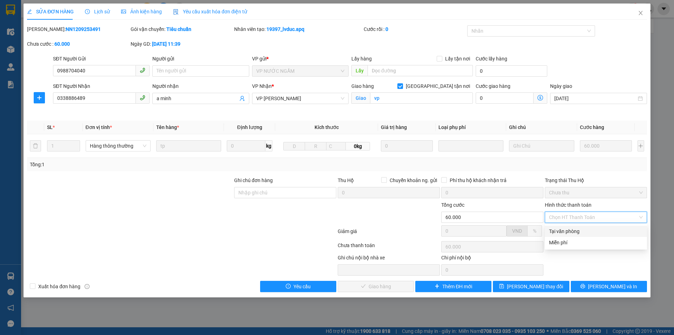
click at [571, 226] on div "Tại văn phòng" at bounding box center [596, 230] width 102 height 11
type input "0"
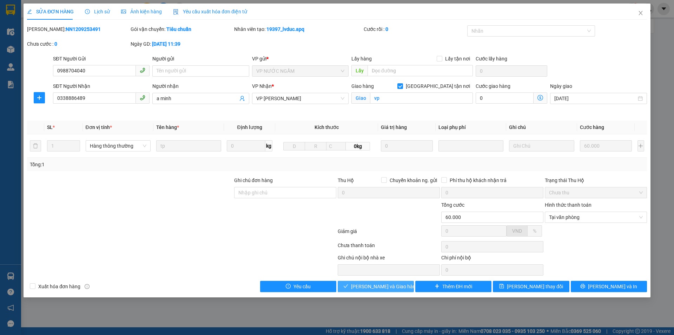
click at [386, 289] on span "Lưu và Giao hàng" at bounding box center [384, 286] width 67 height 8
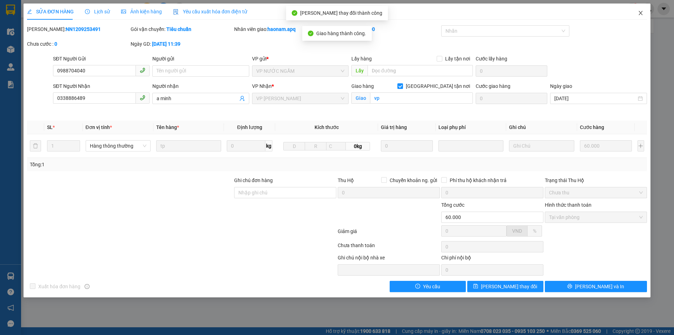
click at [642, 11] on icon "close" at bounding box center [641, 13] width 6 height 6
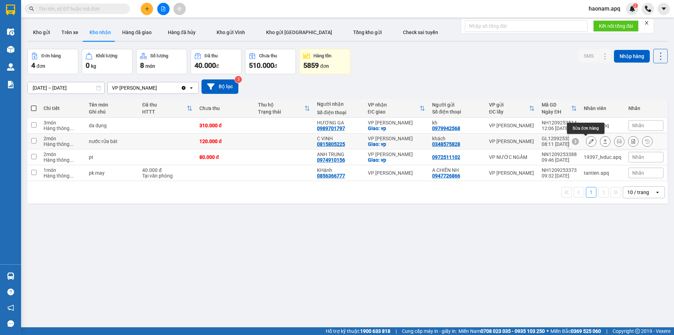
click at [589, 140] on icon at bounding box center [591, 141] width 5 height 5
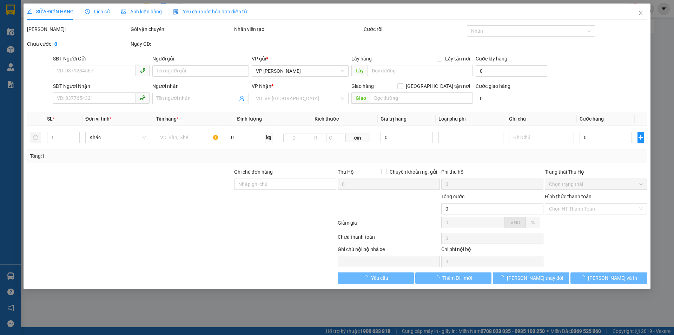
type input "0348575828"
type input "khách"
type input "0815805225"
type input "C VINH"
checkbox input "true"
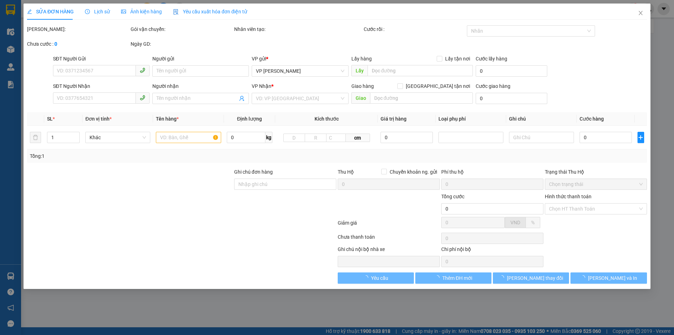
type input "vp"
type input "120.000"
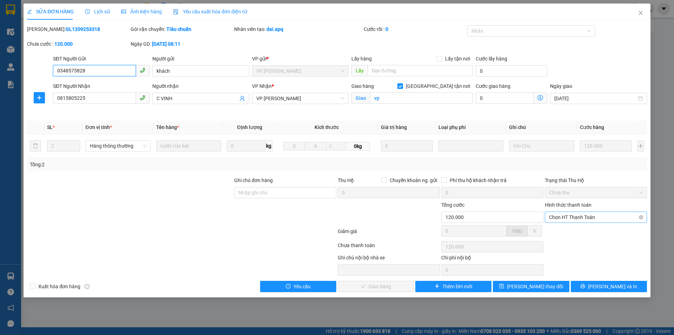
click at [591, 217] on span "Chọn HT Thanh Toán" at bounding box center [596, 217] width 94 height 11
drag, startPoint x: 578, startPoint y: 233, endPoint x: 463, endPoint y: 252, distance: 116.3
click at [574, 232] on div "Tại văn phòng" at bounding box center [596, 231] width 94 height 8
type input "0"
click at [379, 289] on span "Lưu và Giao hàng" at bounding box center [384, 286] width 67 height 8
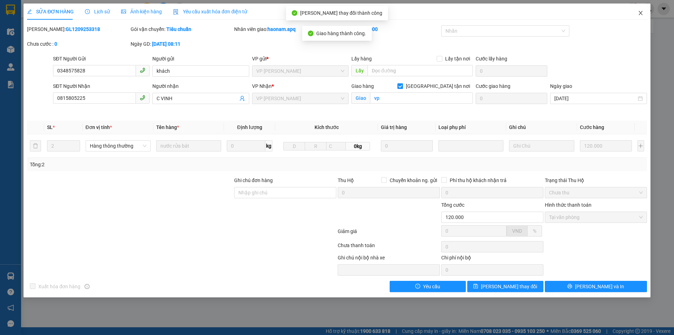
click at [641, 11] on icon "close" at bounding box center [641, 13] width 6 height 6
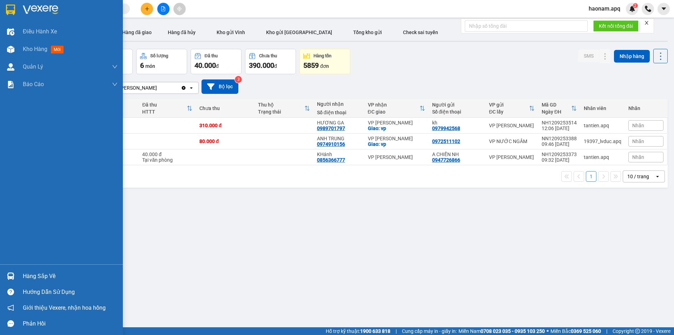
click at [46, 275] on div "Hàng sắp về" at bounding box center [70, 276] width 95 height 11
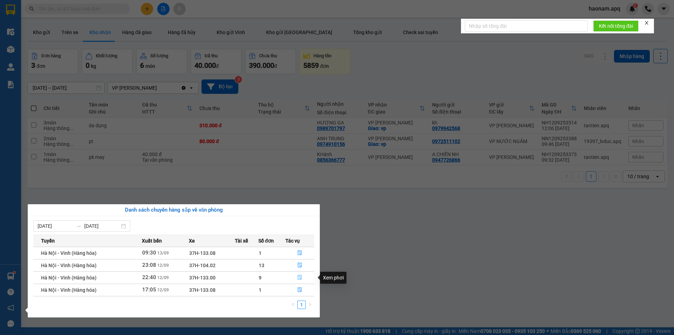
click at [291, 278] on button "button" at bounding box center [300, 277] width 28 height 11
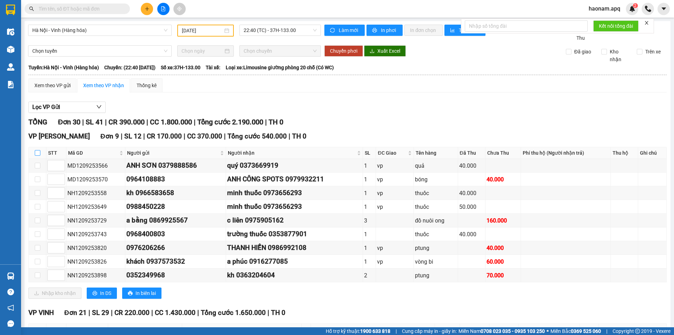
click at [35, 151] on input "checkbox" at bounding box center [38, 153] width 6 height 6
checkbox input "true"
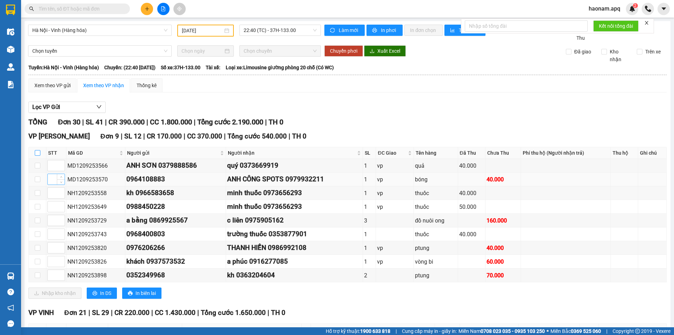
checkbox input "true"
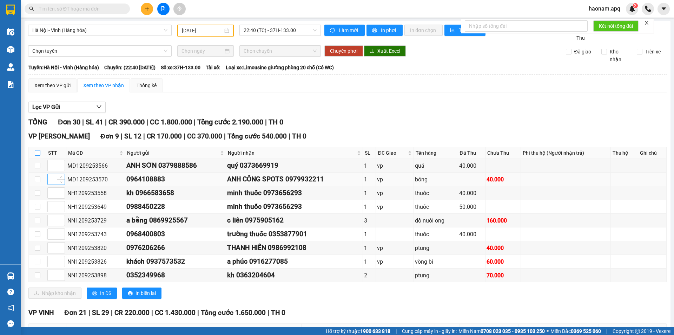
checkbox input "true"
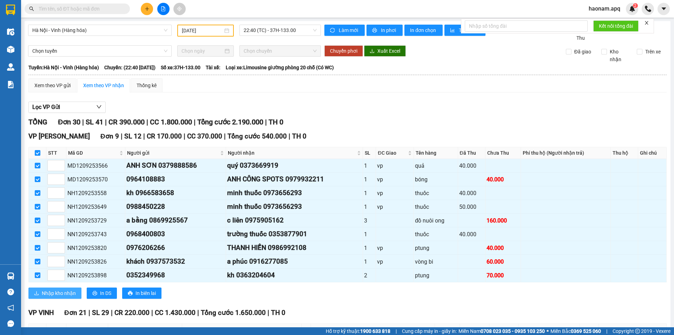
click at [62, 290] on span "Nhập kho nhận" at bounding box center [59, 293] width 34 height 8
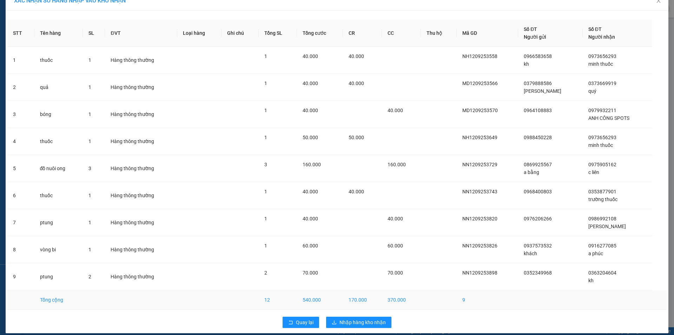
scroll to position [19, 0]
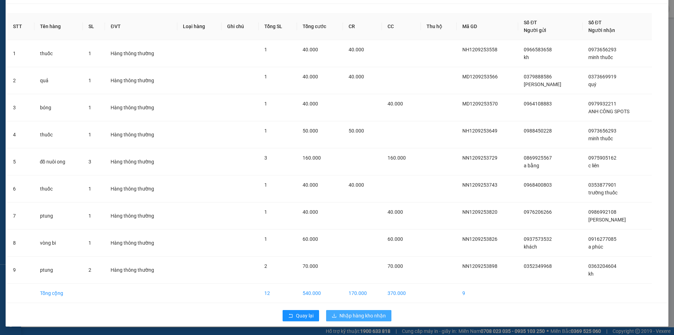
click at [373, 317] on span "Nhập hàng kho nhận" at bounding box center [362, 315] width 46 height 8
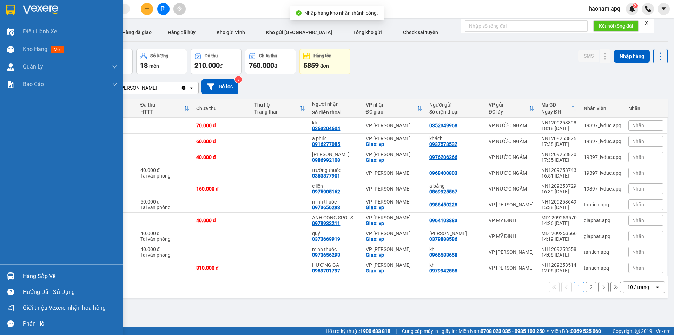
click at [42, 273] on div "Hàng sắp về" at bounding box center [70, 276] width 95 height 11
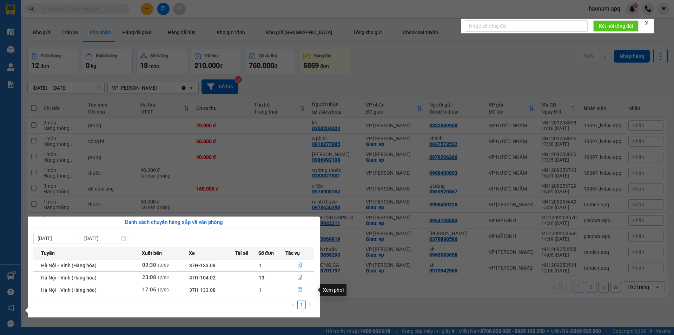
click at [288, 289] on button "button" at bounding box center [300, 289] width 28 height 11
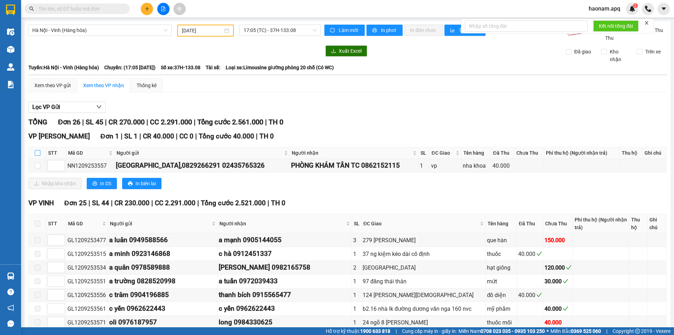
click at [39, 152] on input "checkbox" at bounding box center [38, 153] width 6 height 6
checkbox input "true"
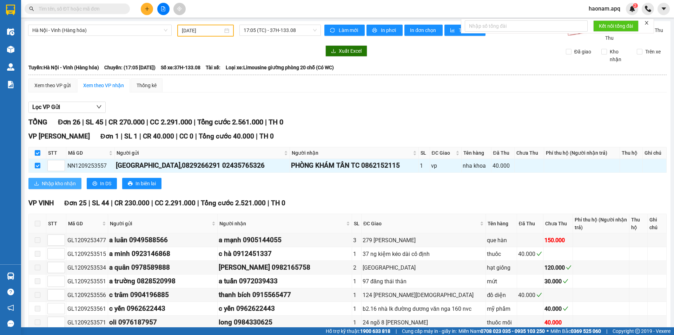
click at [51, 179] on button "Nhập kho nhận" at bounding box center [54, 183] width 53 height 11
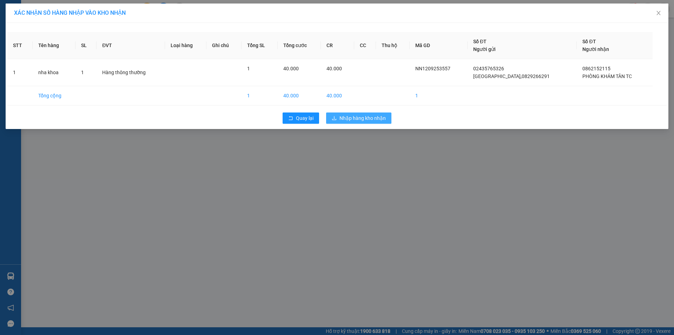
click at [374, 114] on button "Nhập hàng kho nhận" at bounding box center [358, 117] width 65 height 11
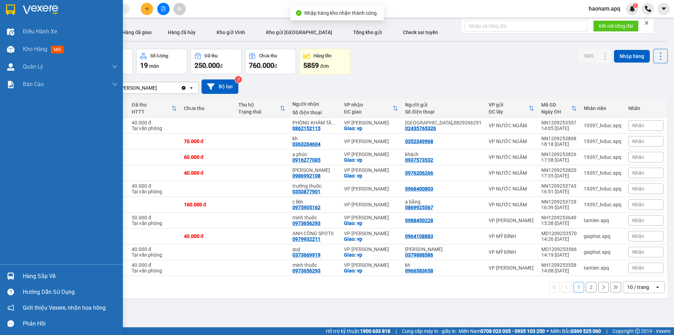
click at [32, 278] on div "Hàng sắp về" at bounding box center [70, 276] width 95 height 11
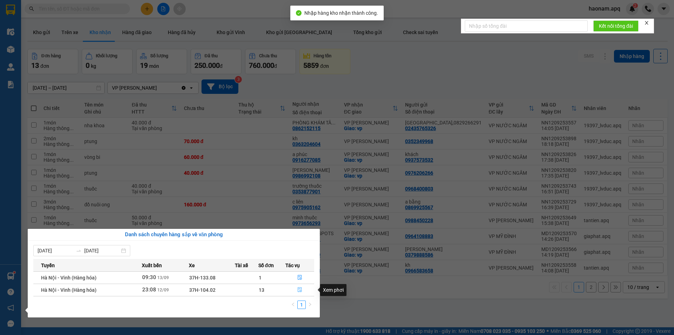
click at [290, 289] on button "button" at bounding box center [300, 289] width 28 height 11
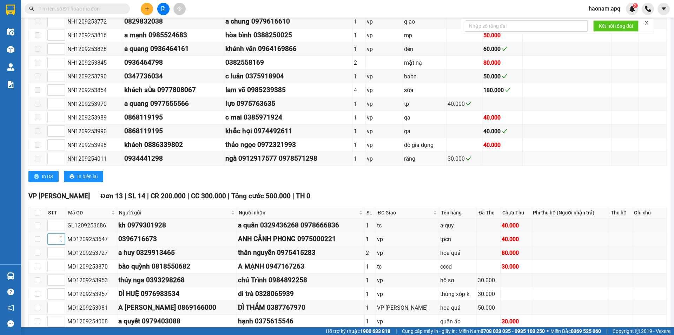
scroll to position [211, 0]
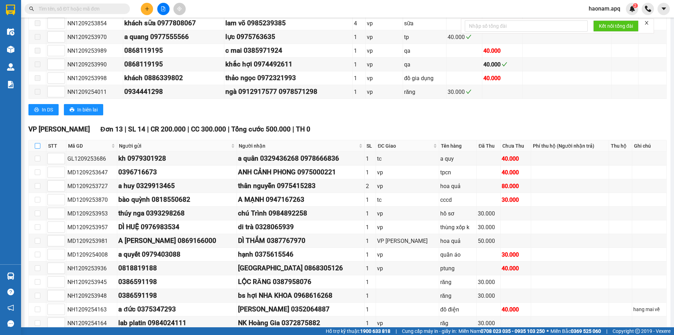
click at [37, 147] on input "checkbox" at bounding box center [38, 146] width 6 height 6
checkbox input "true"
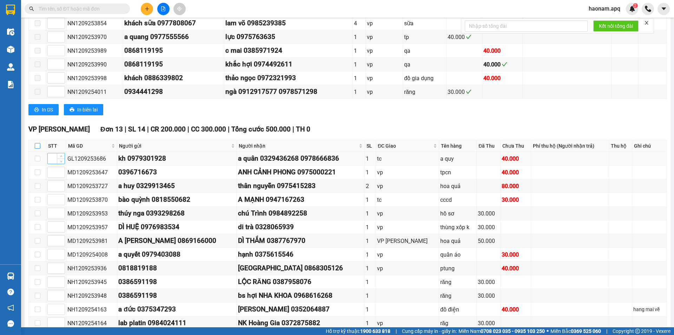
checkbox input "true"
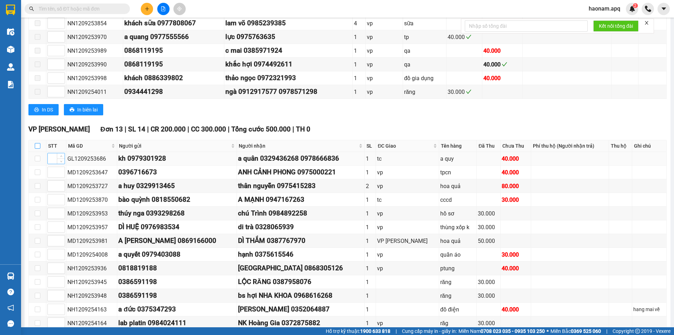
checkbox input "true"
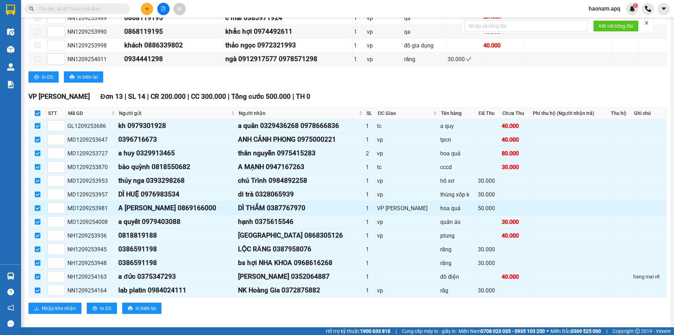
scroll to position [250, 0]
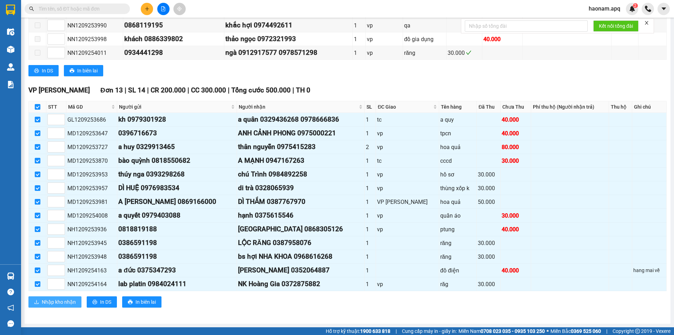
click at [72, 297] on button "Nhập kho nhận" at bounding box center [54, 301] width 53 height 11
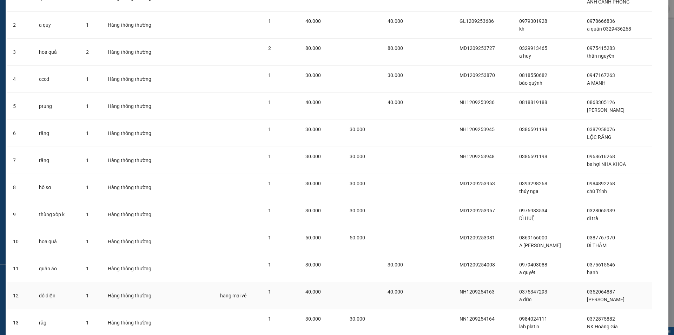
scroll to position [127, 0]
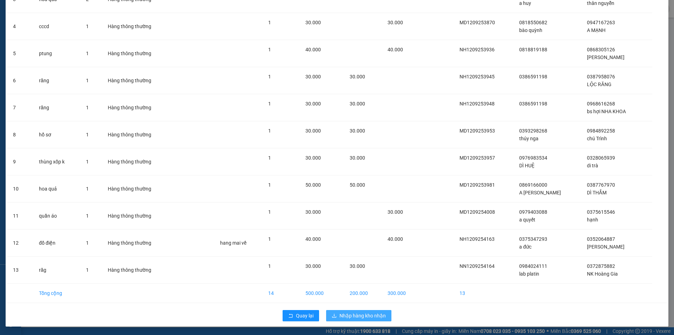
click at [376, 311] on button "Nhập hàng kho nhận" at bounding box center [358, 315] width 65 height 11
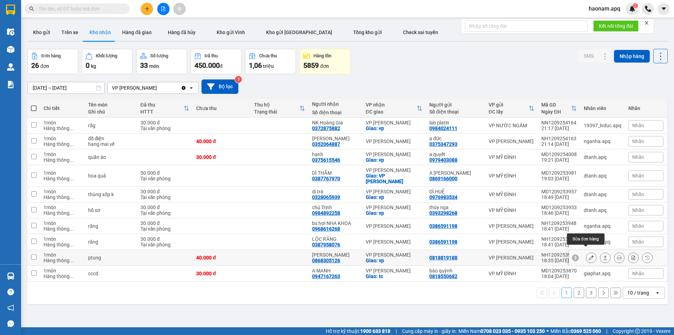
click at [589, 255] on icon at bounding box center [591, 257] width 5 height 5
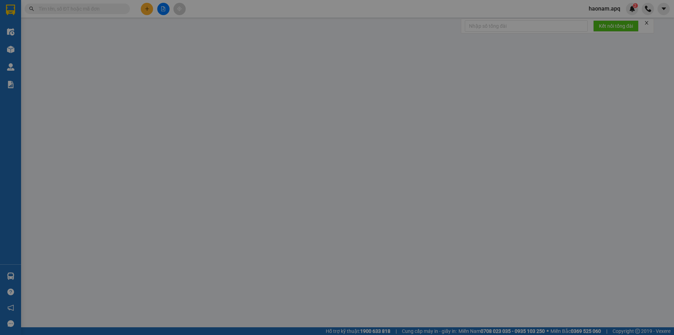
type input "0818819188"
type input "0868305126"
type input "Thái Trang GARA"
checkbox input "true"
type input "vp"
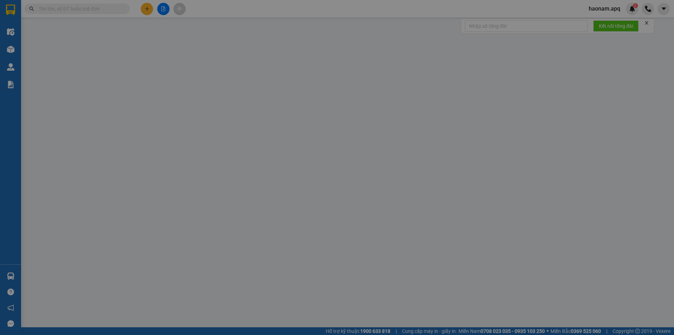
type input "40.000"
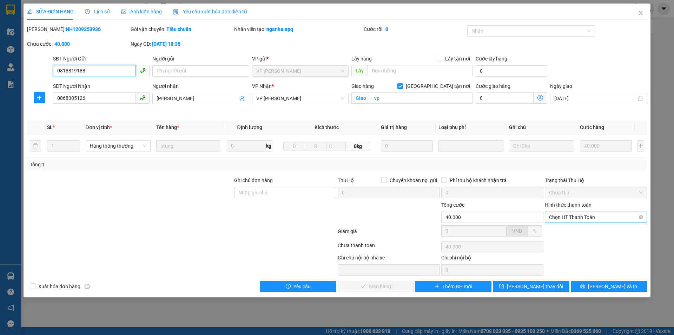
click at [581, 217] on span "Chọn HT Thanh Toán" at bounding box center [596, 217] width 94 height 11
drag, startPoint x: 579, startPoint y: 226, endPoint x: 444, endPoint y: 257, distance: 138.5
click at [579, 227] on div "Tại văn phòng" at bounding box center [596, 230] width 102 height 11
type input "0"
click at [365, 287] on span "Lưu và Giao hàng" at bounding box center [384, 286] width 67 height 8
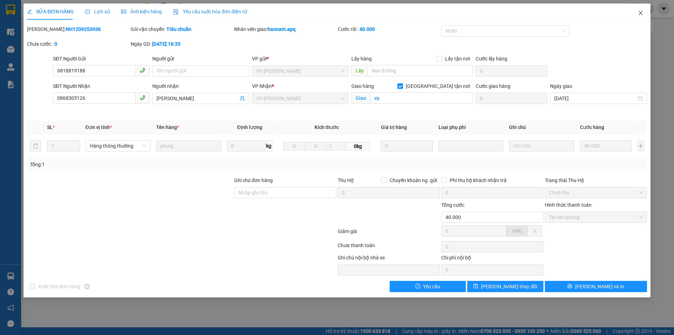
click at [645, 10] on span "Close" at bounding box center [641, 14] width 20 height 20
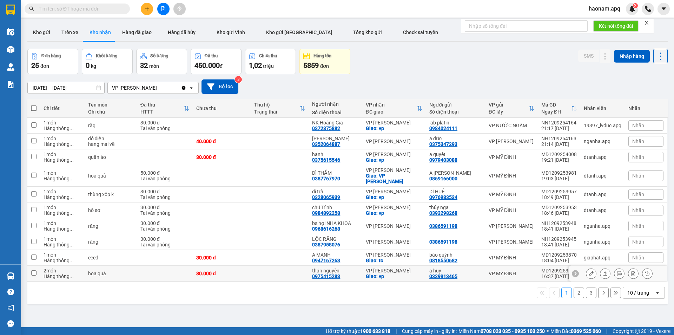
click at [589, 271] on icon at bounding box center [591, 273] width 5 height 5
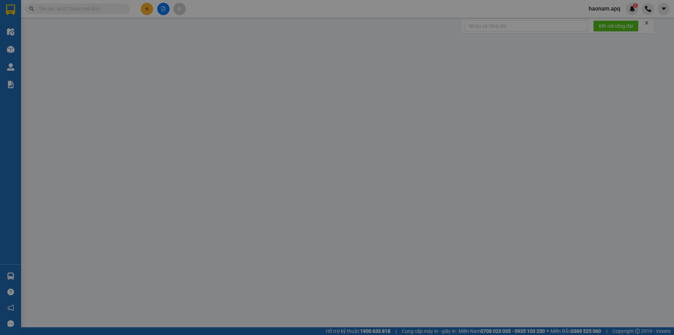
type input "0329913465"
type input "a huy"
type input "0975415283"
type input "thân nguyễn"
checkbox input "true"
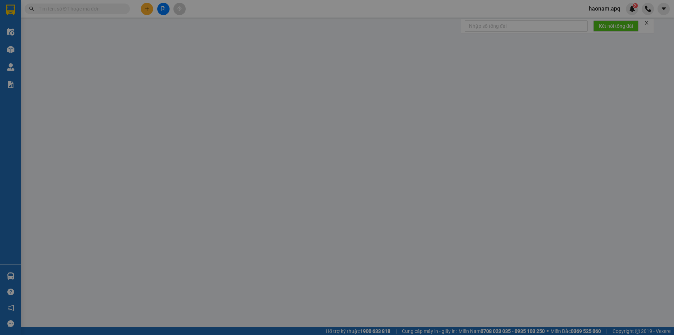
type input "vp"
type input "80.000"
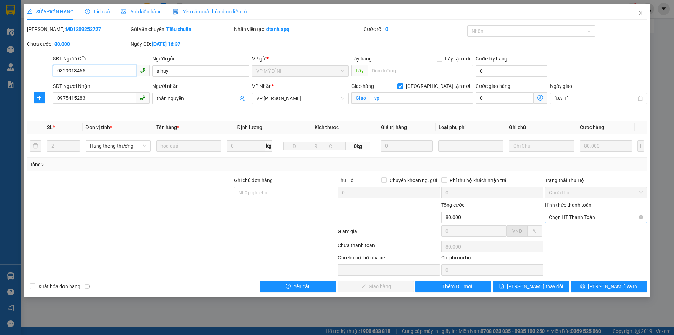
click at [594, 212] on span "Chọn HT Thanh Toán" at bounding box center [596, 217] width 94 height 11
click at [583, 229] on div "Tại văn phòng" at bounding box center [596, 231] width 94 height 8
type input "0"
click at [385, 285] on span "Lưu và Giao hàng" at bounding box center [384, 286] width 67 height 8
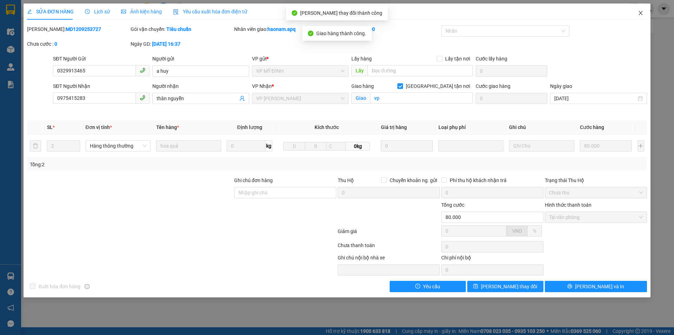
click at [641, 16] on icon "close" at bounding box center [641, 13] width 6 height 6
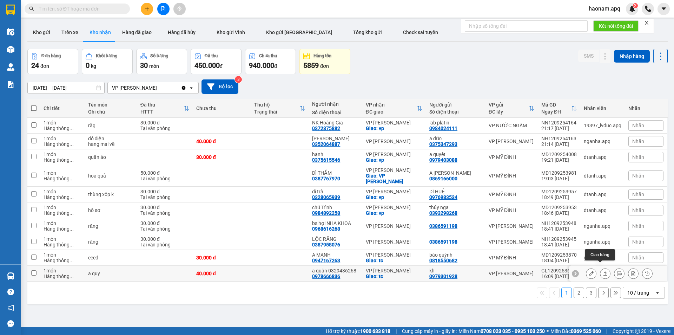
click at [589, 271] on icon at bounding box center [591, 273] width 5 height 5
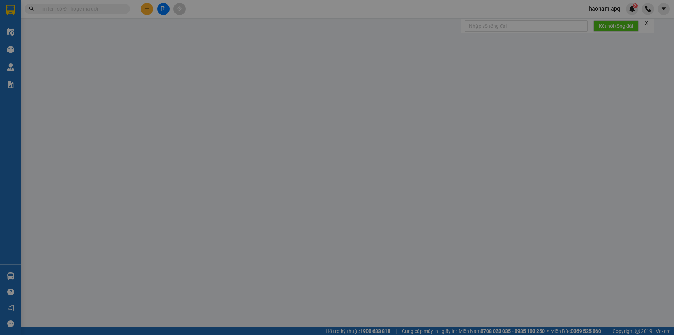
type input "0979301928"
type input "kh"
type input "0978666836"
type input "a quân 0329436268"
checkbox input "true"
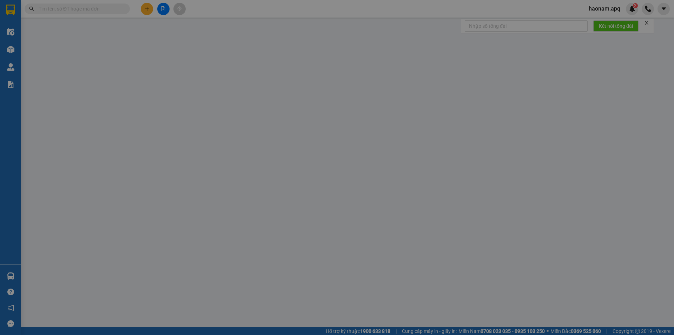
type input "tc"
type input "40.000"
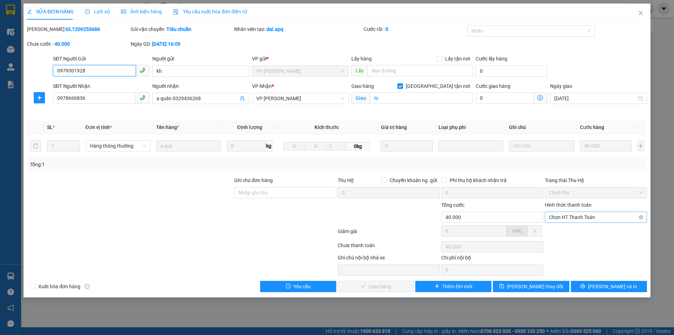
click at [588, 216] on span "Chọn HT Thanh Toán" at bounding box center [596, 217] width 94 height 11
drag, startPoint x: 577, startPoint y: 230, endPoint x: 571, endPoint y: 232, distance: 6.6
click at [577, 230] on div "Tại văn phòng" at bounding box center [596, 231] width 94 height 8
type input "0"
drag, startPoint x: 376, startPoint y: 285, endPoint x: 413, endPoint y: 261, distance: 43.8
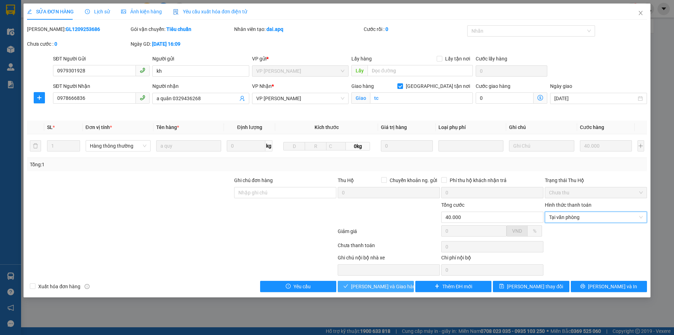
click at [376, 285] on span "Lưu và Giao hàng" at bounding box center [384, 286] width 67 height 8
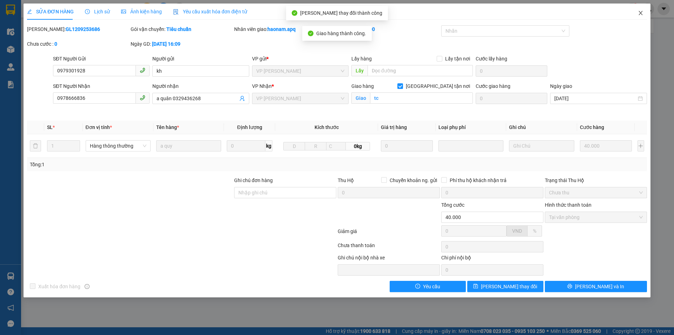
click at [640, 14] on icon "close" at bounding box center [640, 13] width 4 height 4
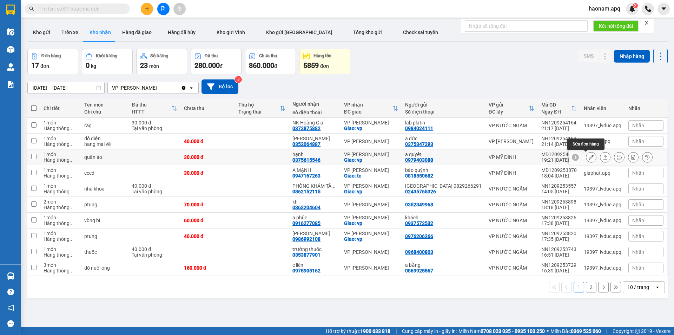
click at [589, 155] on icon at bounding box center [591, 156] width 5 height 5
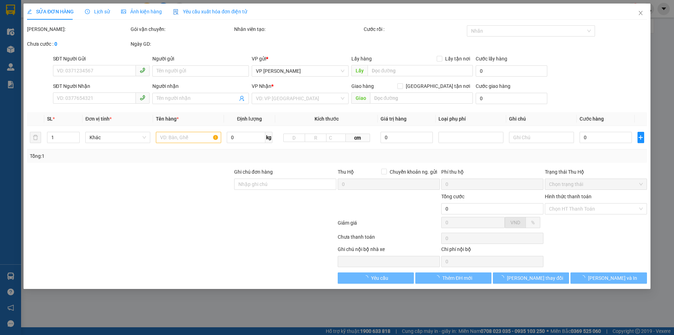
type input "0979403088"
type input "a quyết"
type input "0375615546"
type input "hạnh"
checkbox input "true"
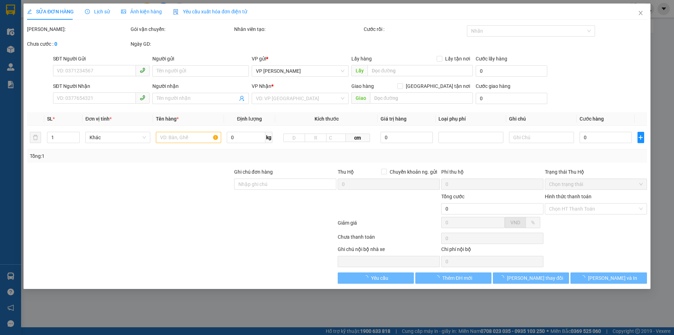
type input "vp"
type input "30.000"
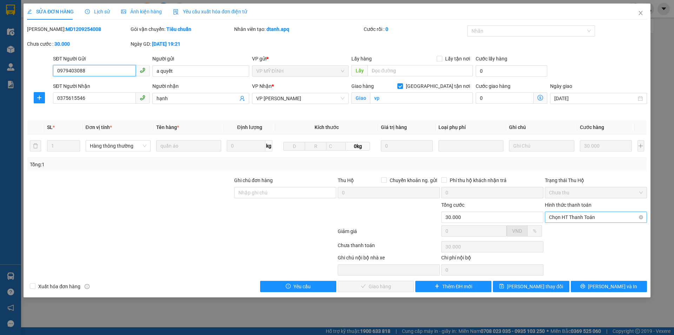
click at [585, 213] on span "Chọn HT Thanh Toán" at bounding box center [596, 217] width 94 height 11
click at [574, 230] on div "Tại văn phòng" at bounding box center [596, 231] width 94 height 8
type input "0"
drag, startPoint x: 378, startPoint y: 284, endPoint x: 381, endPoint y: 282, distance: 4.1
click at [378, 284] on span "Lưu và Giao hàng" at bounding box center [384, 286] width 67 height 8
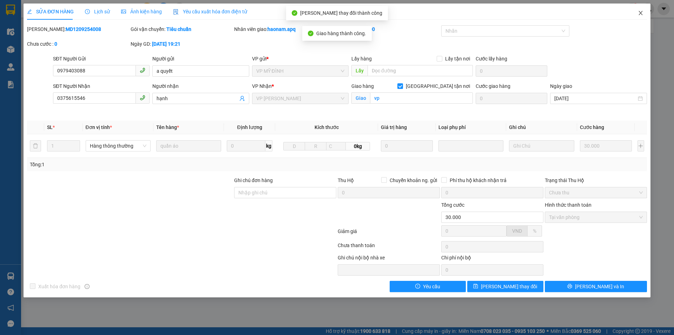
click at [642, 10] on span "Close" at bounding box center [641, 14] width 20 height 20
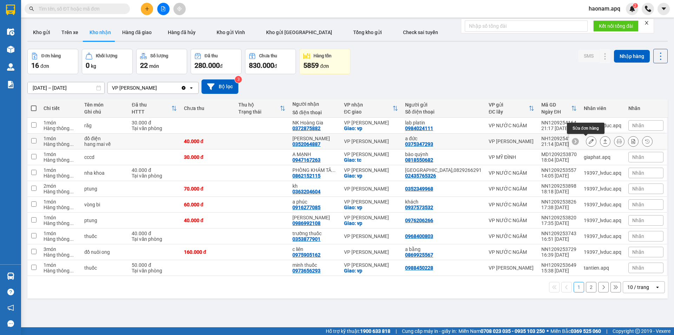
click at [588, 140] on button at bounding box center [591, 141] width 10 height 12
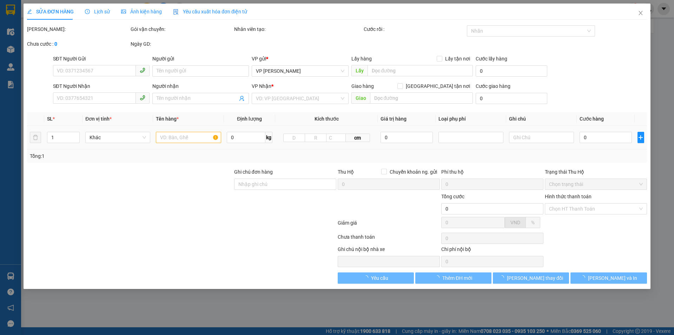
type input "0375347293"
type input "a đức"
type input "0352064887"
type input "LÊ THỊ TÁM"
type input "40.000"
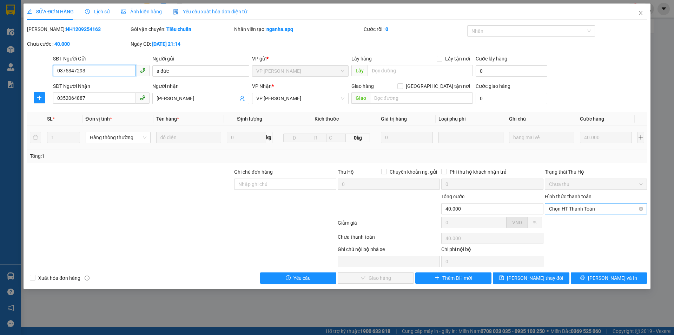
click at [581, 209] on span "Chọn HT Thanh Toán" at bounding box center [596, 208] width 94 height 11
click at [568, 219] on div "Tại văn phòng" at bounding box center [596, 223] width 94 height 8
type input "0"
click at [377, 275] on span "Lưu và Giao hàng" at bounding box center [384, 278] width 67 height 8
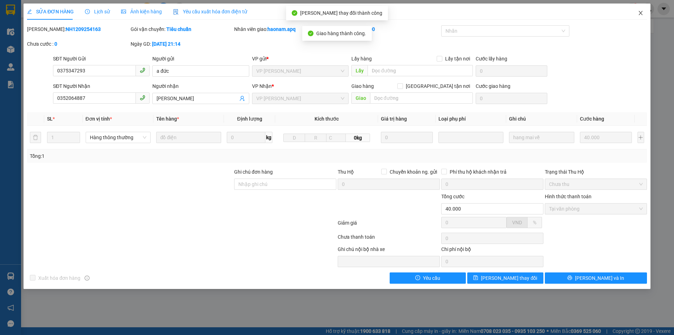
click at [644, 12] on span "Close" at bounding box center [641, 14] width 20 height 20
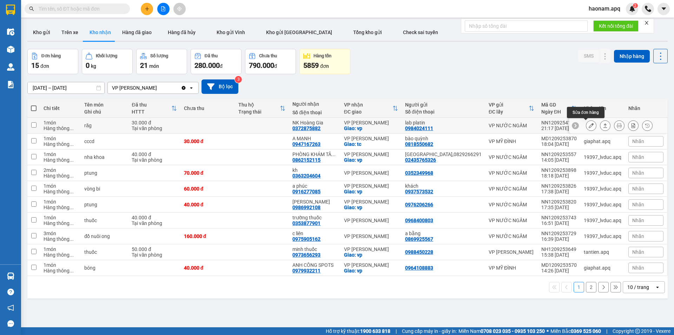
click at [586, 128] on button at bounding box center [591, 125] width 10 height 12
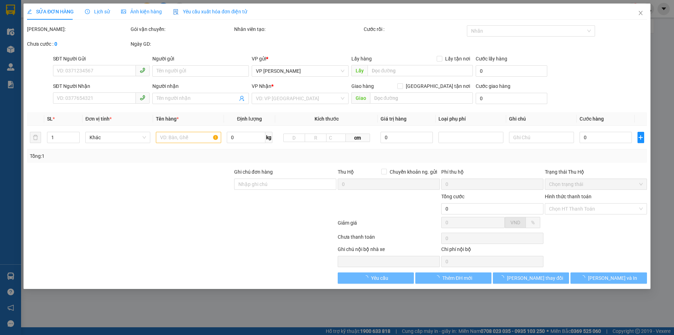
type input "0984024111"
type input "lab platin"
type input "0372875882"
type input "NK Hoàng Gia"
checkbox input "true"
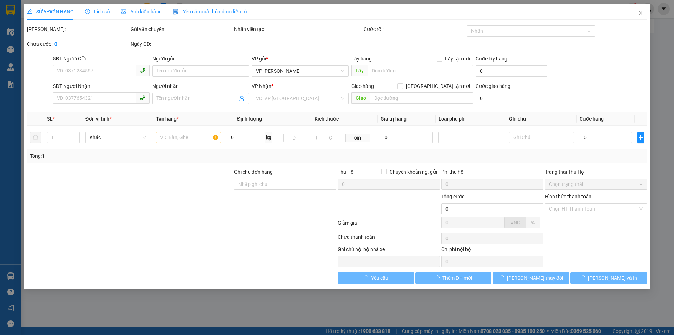
type input "vp"
type input "30.000"
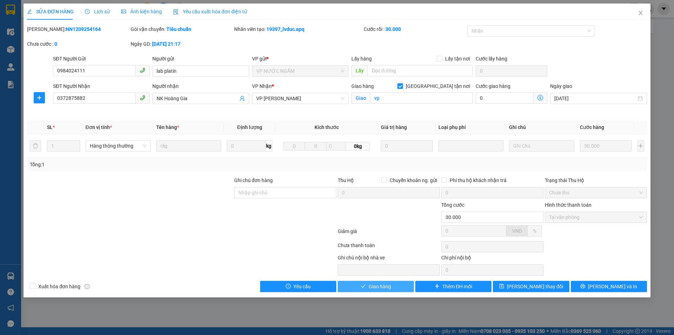
click at [379, 291] on button "Giao hàng" at bounding box center [376, 285] width 76 height 11
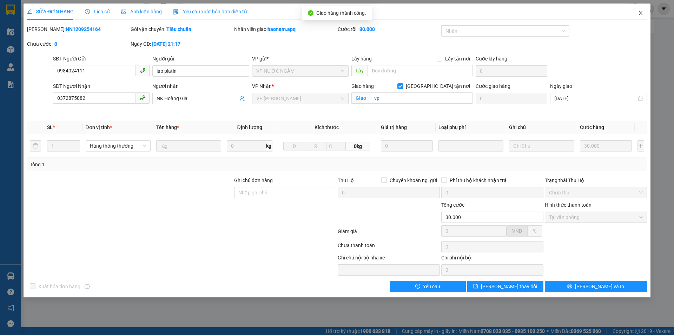
click at [640, 14] on icon "close" at bounding box center [640, 13] width 4 height 4
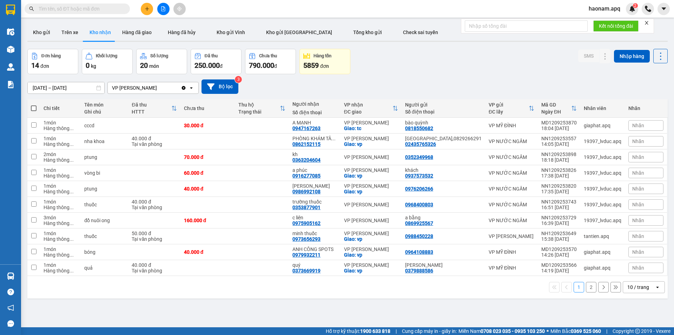
click at [627, 290] on div "10 / trang" at bounding box center [638, 286] width 22 height 7
click at [634, 280] on div "100 / trang" at bounding box center [638, 277] width 42 height 13
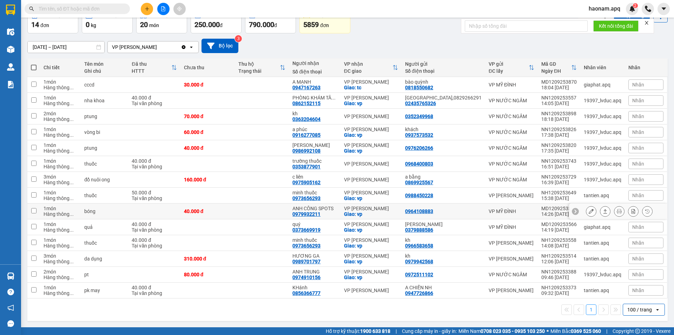
scroll to position [46, 0]
click at [589, 243] on icon at bounding box center [591, 242] width 5 height 5
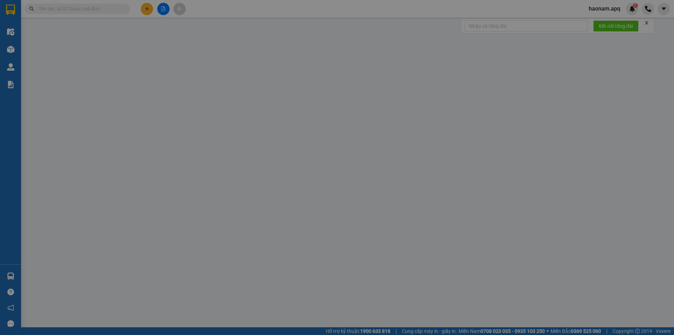
type input "0966583658"
type input "kh"
type input "0973656293"
type input "minh thuốc"
checkbox input "true"
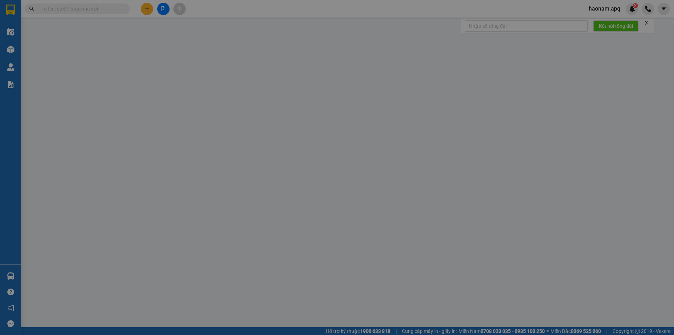
type input "vp"
type input "40.000"
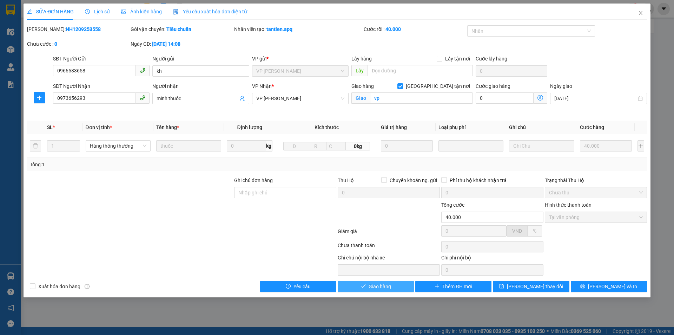
click at [366, 289] on button "Giao hàng" at bounding box center [376, 285] width 76 height 11
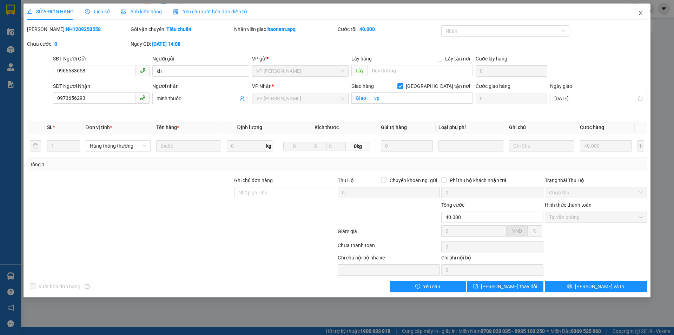
click at [645, 13] on span "Close" at bounding box center [641, 14] width 20 height 20
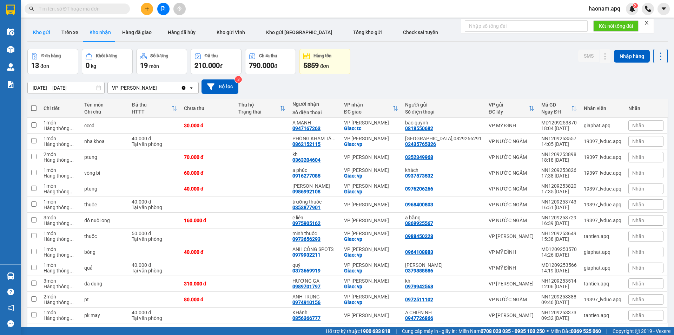
click at [42, 32] on button "Kho gửi" at bounding box center [41, 32] width 28 height 17
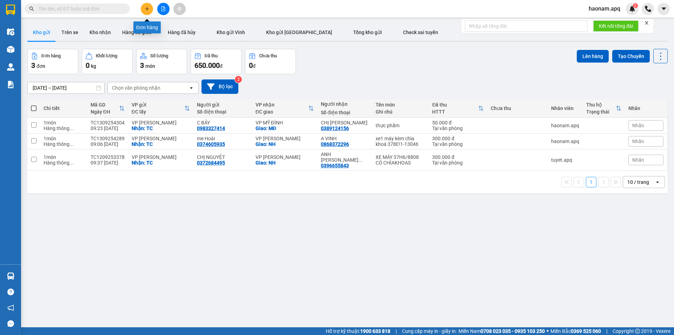
click at [145, 6] on button at bounding box center [147, 9] width 12 height 12
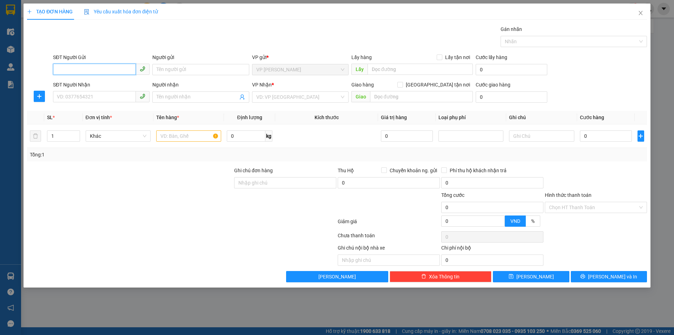
click at [96, 74] on input "SĐT Người Gửi" at bounding box center [94, 69] width 83 height 11
click at [116, 69] on input "SĐT Người Gửi" at bounding box center [94, 69] width 83 height 11
type input "0367844506"
click at [110, 85] on div "0367844506 - CHÚ TRUNG" at bounding box center [101, 84] width 88 height 8
type input "CHÚ TRUNG"
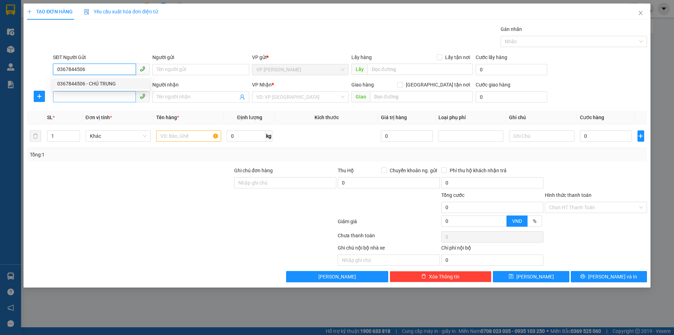
checkbox input "true"
type input "TC"
type input "0367844506"
click at [112, 98] on input "SĐT Người Nhận" at bounding box center [94, 96] width 83 height 11
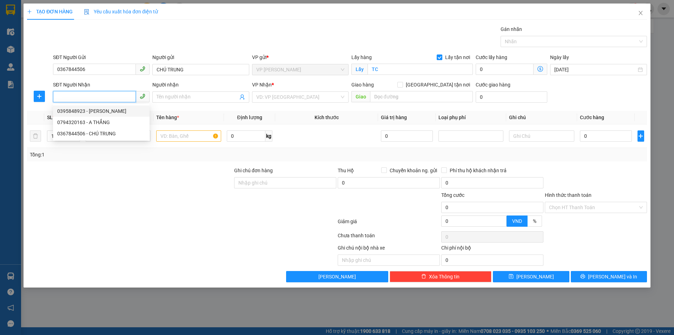
click at [128, 112] on div "0395848923 - MAI QUANG THẮNG" at bounding box center [101, 111] width 88 height 8
type input "0395848923"
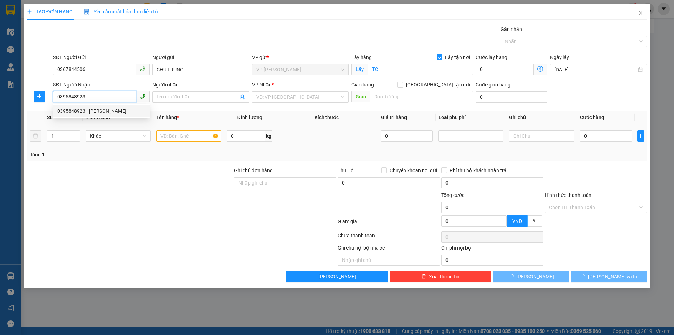
type input "MAI QUANG THẮNG"
checkbox input "true"
type input "MĐ"
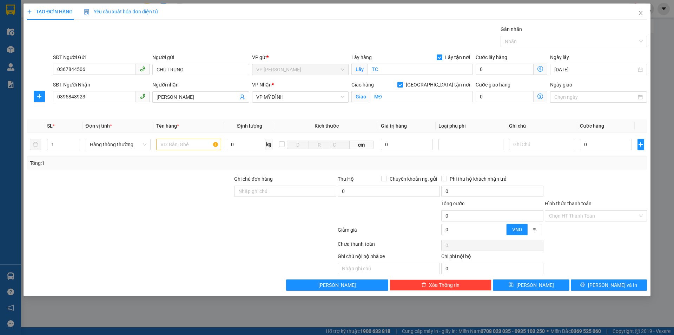
drag, startPoint x: 139, startPoint y: 181, endPoint x: 146, endPoint y: 177, distance: 8.6
click at [140, 181] on div at bounding box center [129, 187] width 207 height 25
click at [134, 171] on div "Transit Pickup Surcharge Ids Transit Deliver Surcharge Ids Transit Deliver Surc…" at bounding box center [337, 157] width 620 height 265
click at [183, 145] on input "text" at bounding box center [188, 144] width 65 height 11
type input "T"
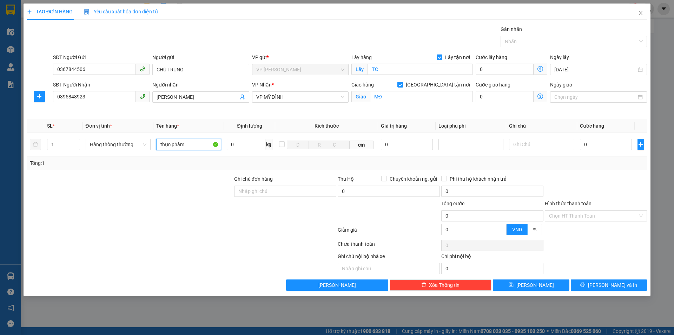
type input "thực phẩm"
click at [597, 140] on input "0" at bounding box center [606, 144] width 52 height 11
type input "4f"
type input "0"
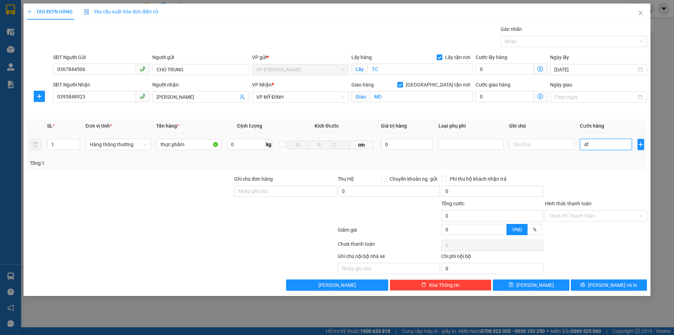
type input "4"
type input "40"
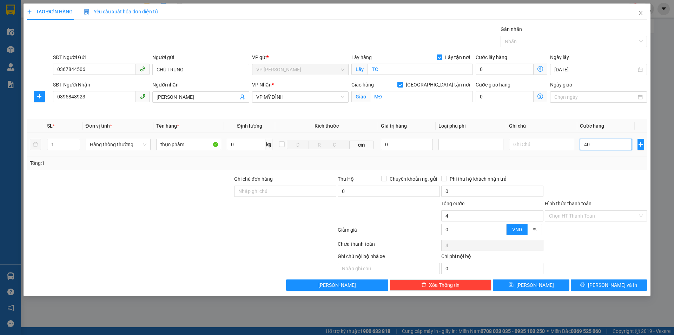
type input "40"
type input "400"
type input "40.000"
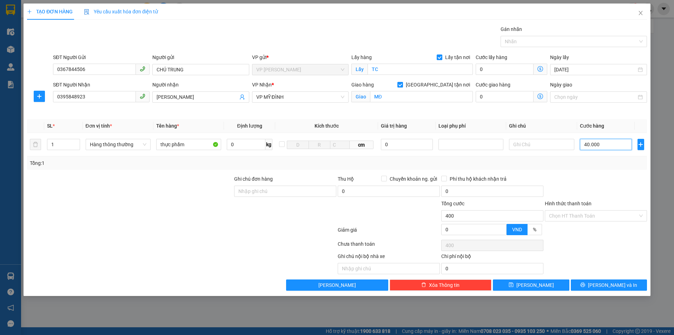
type input "40.000"
click at [605, 189] on div at bounding box center [596, 187] width 104 height 25
click at [603, 179] on div at bounding box center [596, 187] width 104 height 25
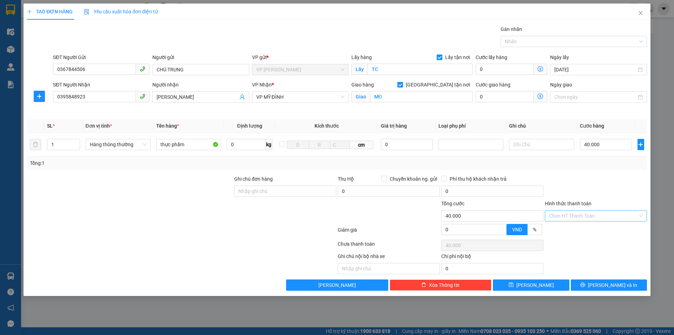
drag, startPoint x: 577, startPoint y: 219, endPoint x: 582, endPoint y: 215, distance: 6.8
click at [580, 216] on input "Hình thức thanh toán" at bounding box center [593, 215] width 89 height 11
click at [589, 227] on div "Tại văn phòng" at bounding box center [596, 230] width 94 height 8
type input "0"
click at [602, 192] on div at bounding box center [596, 187] width 104 height 25
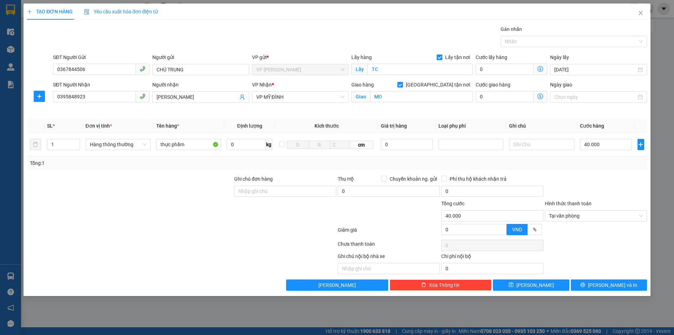
click at [606, 243] on div at bounding box center [596, 245] width 104 height 14
click at [610, 253] on div "Ghi chú nội bộ nhà xe Chi phí nội bộ 0" at bounding box center [336, 263] width 621 height 22
click at [602, 188] on div at bounding box center [596, 187] width 104 height 25
drag, startPoint x: 617, startPoint y: 286, endPoint x: 594, endPoint y: 252, distance: 41.0
click at [616, 286] on span "Lưu và In" at bounding box center [612, 285] width 49 height 8
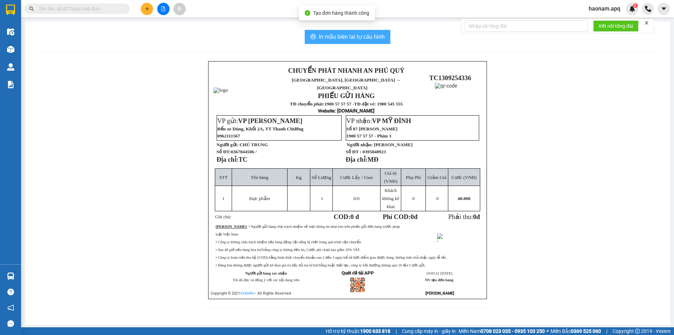
click at [349, 36] on span "In mẫu biên lai tự cấu hình" at bounding box center [352, 36] width 66 height 9
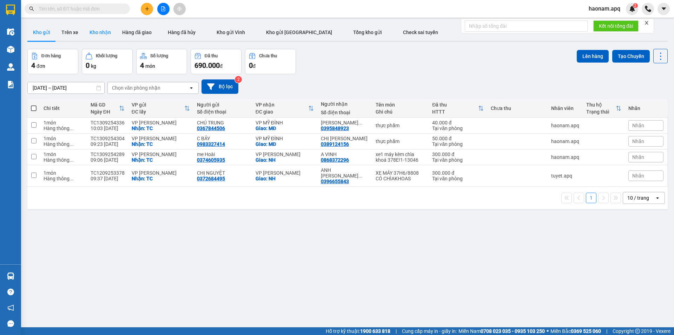
drag, startPoint x: 86, startPoint y: 27, endPoint x: 92, endPoint y: 29, distance: 6.3
click at [87, 27] on button "Kho nhận" at bounding box center [100, 32] width 33 height 17
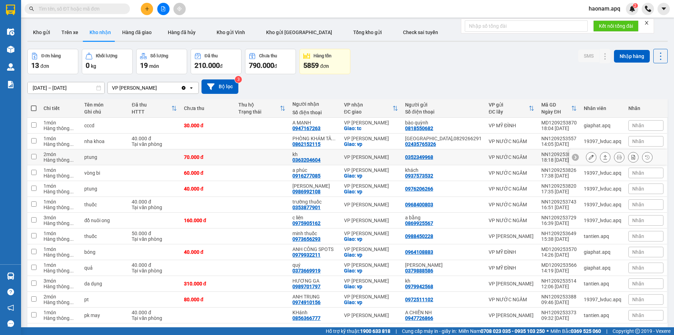
click at [586, 163] on button at bounding box center [591, 157] width 10 height 12
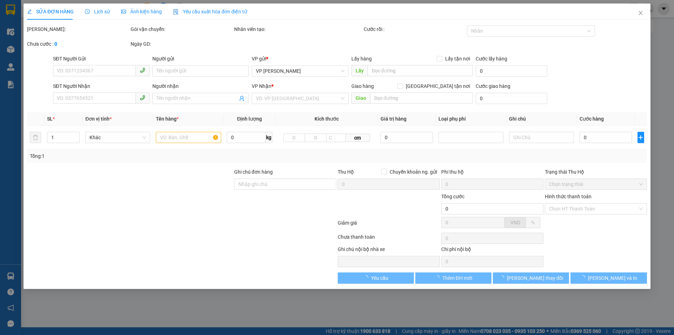
type input "0352349968"
type input "0363204604"
type input "kh"
type input "70.000"
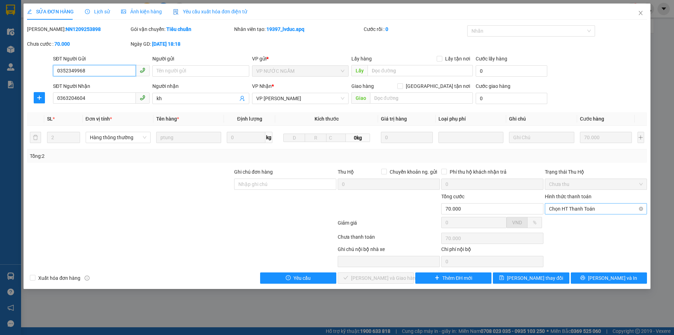
click at [595, 210] on span "Chọn HT Thanh Toán" at bounding box center [596, 208] width 94 height 11
click at [581, 222] on div "Tại văn phòng" at bounding box center [596, 223] width 94 height 8
type input "0"
click at [395, 279] on span "Lưu và Giao hàng" at bounding box center [384, 278] width 67 height 8
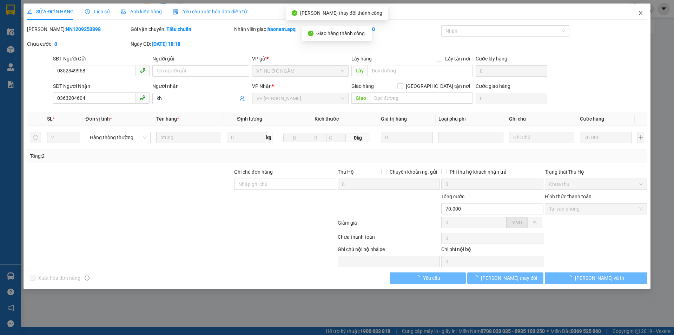
click at [643, 15] on span "Close" at bounding box center [641, 14] width 20 height 20
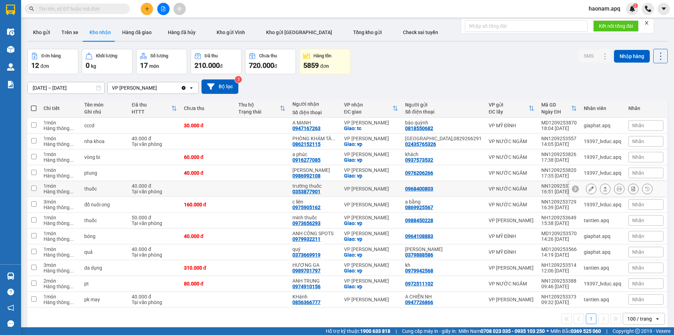
click at [589, 191] on icon at bounding box center [591, 188] width 5 height 5
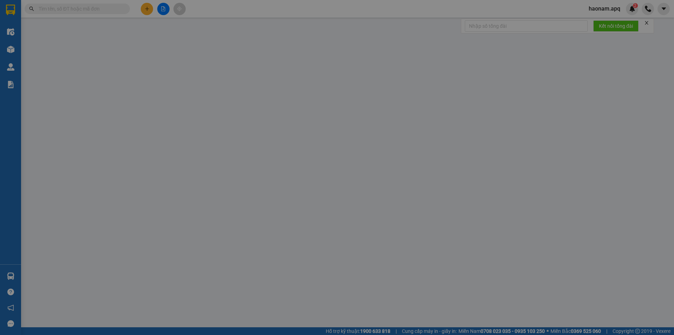
type input "0968400803"
type input "0353877901"
type input "trường thuốc"
type input "40.000"
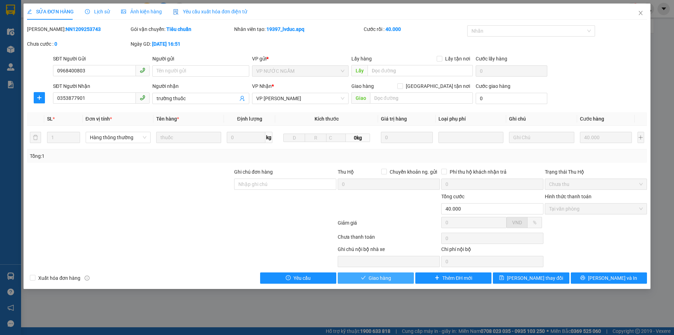
click at [377, 281] on span "Giao hàng" at bounding box center [380, 278] width 22 height 8
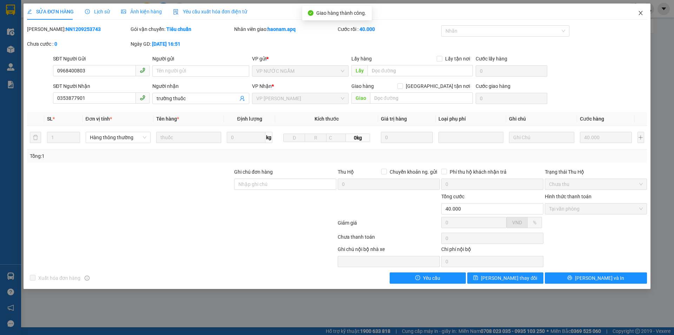
click at [643, 16] on span "Close" at bounding box center [641, 14] width 20 height 20
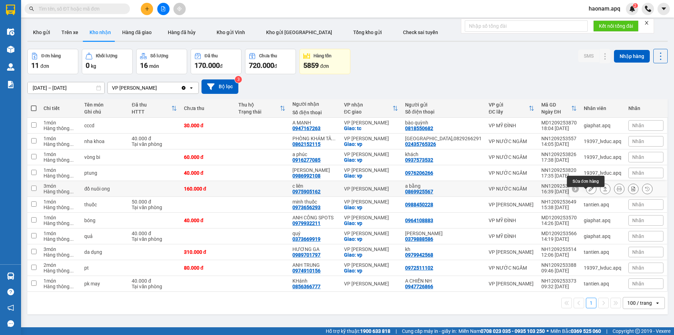
click at [589, 191] on icon at bounding box center [591, 188] width 5 height 5
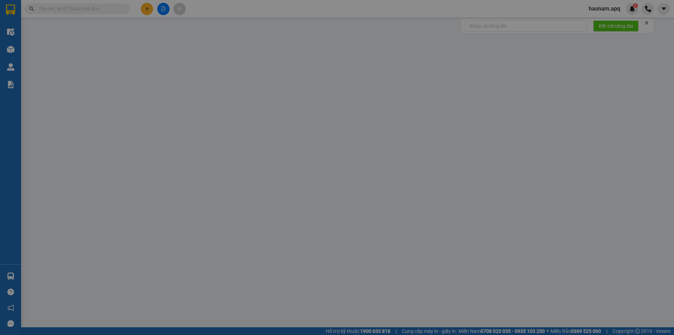
type input "0869925567"
type input "a bằng"
type input "0975905162"
type input "c liên"
type input "160.000"
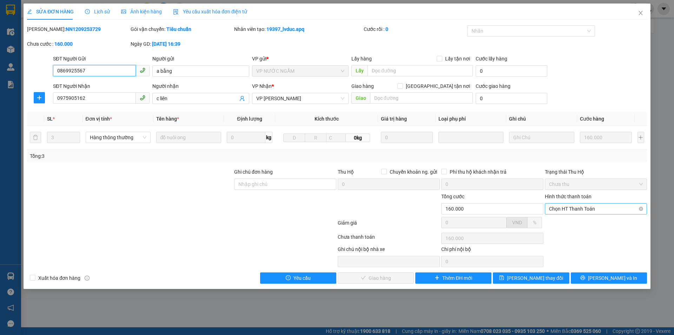
click at [589, 208] on span "Chọn HT Thanh Toán" at bounding box center [596, 208] width 94 height 11
click at [577, 223] on div "Tại văn phòng" at bounding box center [596, 223] width 94 height 8
type input "0"
click at [380, 278] on span "Lưu và Giao hàng" at bounding box center [384, 278] width 67 height 8
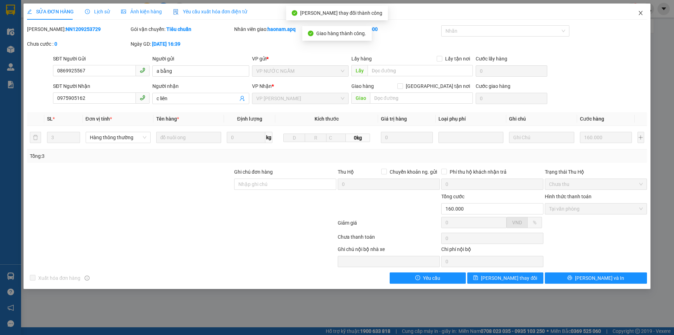
click at [642, 13] on icon "close" at bounding box center [641, 13] width 6 height 6
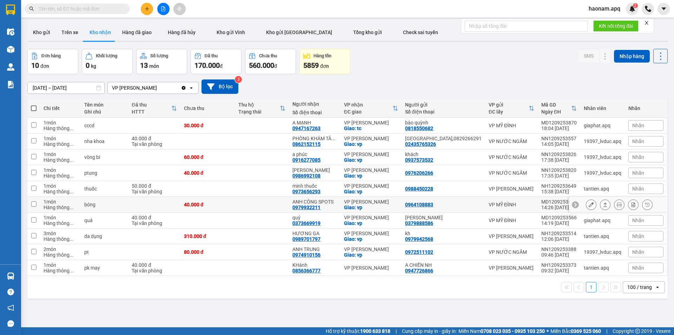
click at [589, 211] on button at bounding box center [591, 204] width 10 height 12
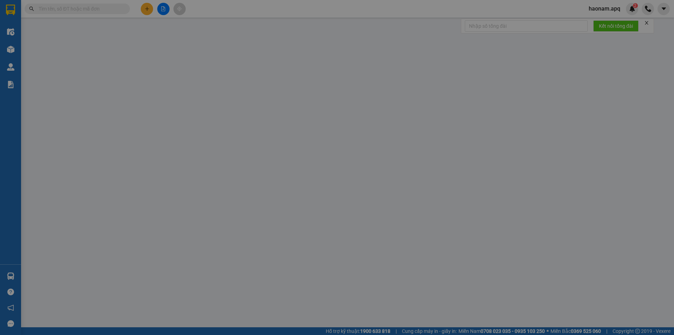
type input "0964108883"
type input "0979932211"
type input "ANH CÔNG SPOTS"
checkbox input "true"
type input "vp"
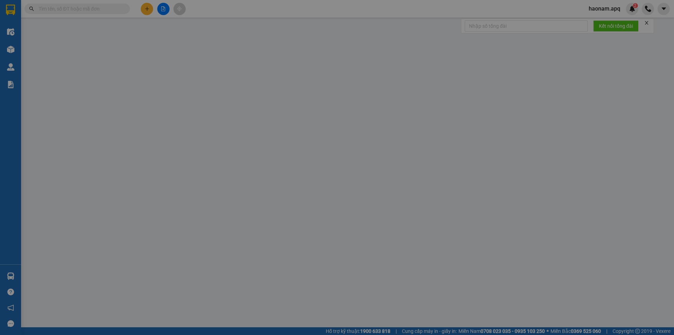
type input "40.000"
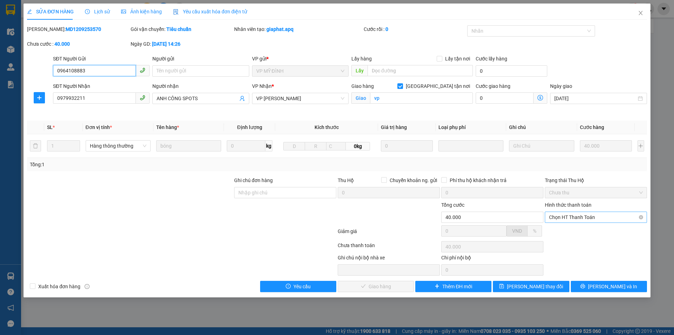
drag, startPoint x: 588, startPoint y: 216, endPoint x: 574, endPoint y: 231, distance: 20.9
click at [587, 217] on span "Chọn HT Thanh Toán" at bounding box center [596, 217] width 94 height 11
click at [575, 228] on div "Tại văn phòng" at bounding box center [596, 231] width 94 height 8
type input "0"
click at [378, 289] on span "Lưu và Giao hàng" at bounding box center [384, 286] width 67 height 8
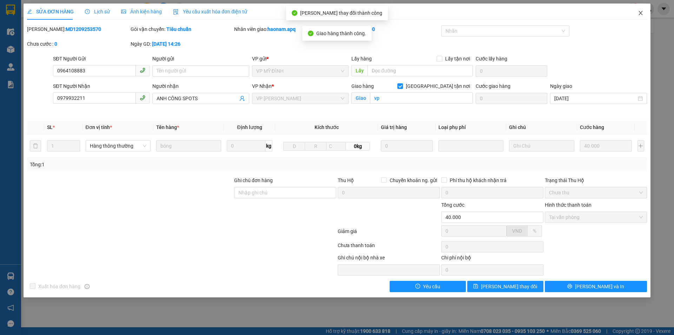
click at [642, 14] on icon "close" at bounding box center [641, 13] width 6 height 6
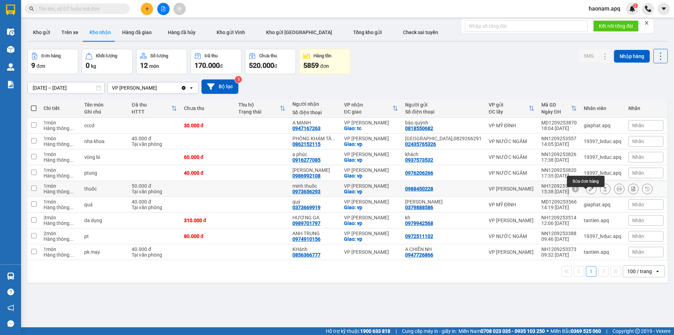
click at [589, 191] on icon at bounding box center [591, 188] width 5 height 5
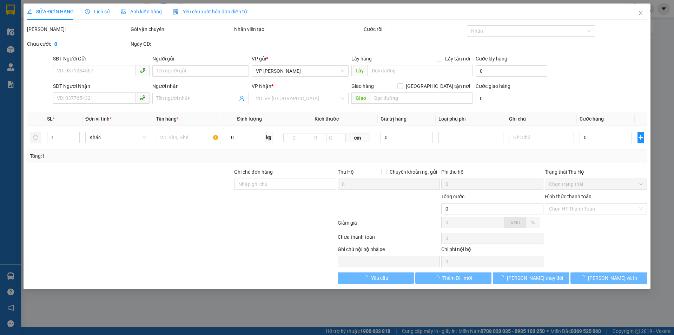
type input "0988450228"
type input "0973656293"
type input "minh thuốc"
checkbox input "true"
type input "vp"
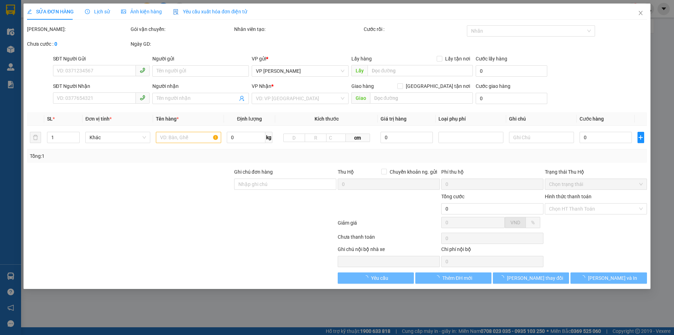
type input "50.000"
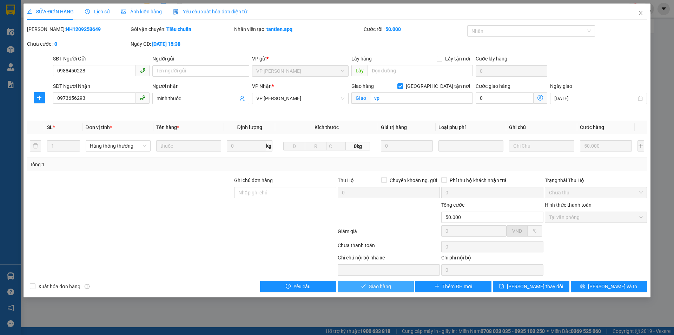
click at [371, 291] on button "Giao hàng" at bounding box center [376, 285] width 76 height 11
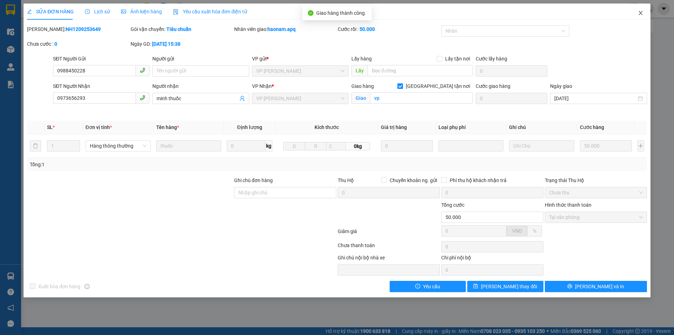
click at [639, 14] on icon "close" at bounding box center [641, 13] width 6 height 6
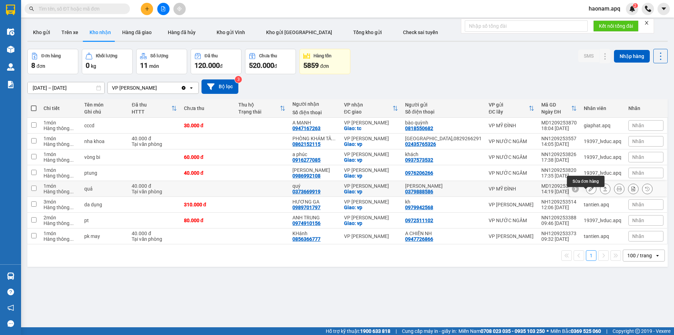
click at [586, 194] on button at bounding box center [591, 189] width 10 height 12
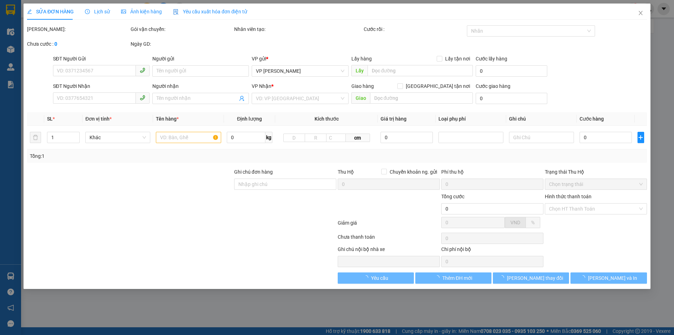
type input "0379888586"
type input "ANH SƠN"
type input "0373669919"
type input "quý"
checkbox input "true"
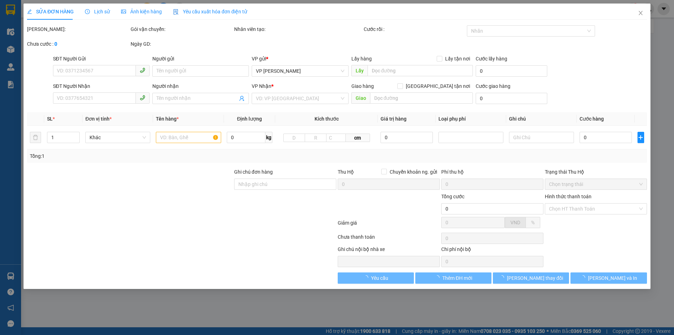
type input "vp"
type input "40.000"
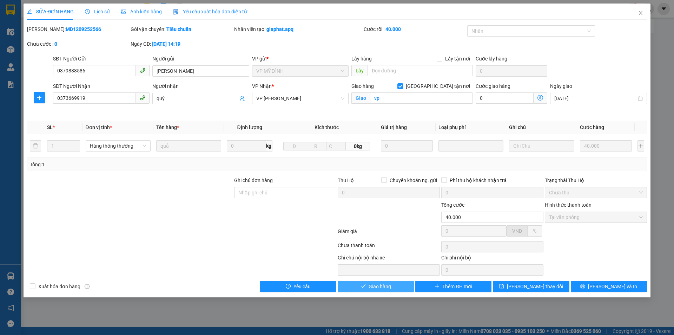
click at [382, 286] on span "Giao hàng" at bounding box center [380, 286] width 22 height 8
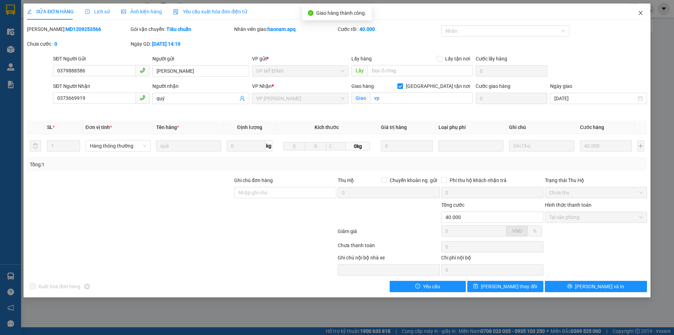
click at [641, 12] on icon "close" at bounding box center [640, 13] width 4 height 4
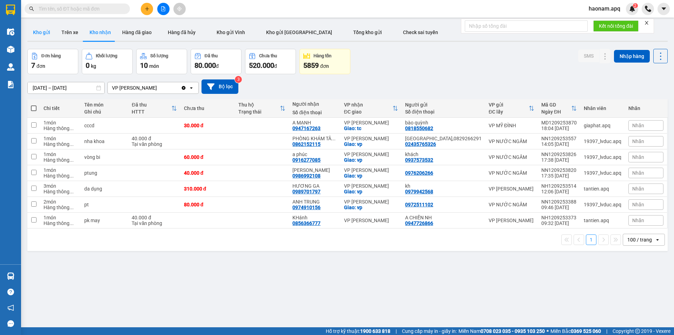
click at [39, 24] on button "Kho gửi" at bounding box center [41, 32] width 28 height 17
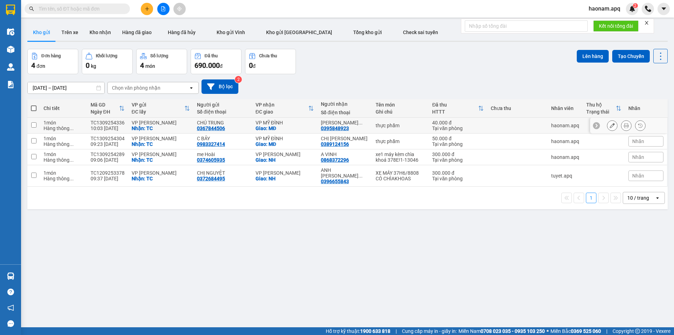
drag, startPoint x: 41, startPoint y: 125, endPoint x: 39, endPoint y: 134, distance: 9.3
click at [41, 125] on td "1 món Hàng thông ..." at bounding box center [63, 126] width 47 height 16
checkbox input "true"
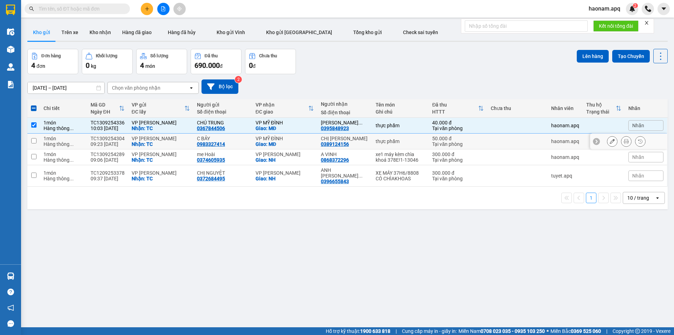
click at [40, 140] on td at bounding box center [33, 141] width 13 height 16
checkbox input "true"
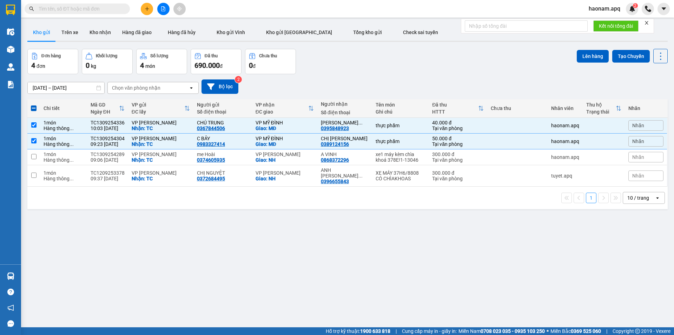
click at [583, 58] on button "Lên hàng" at bounding box center [593, 56] width 32 height 13
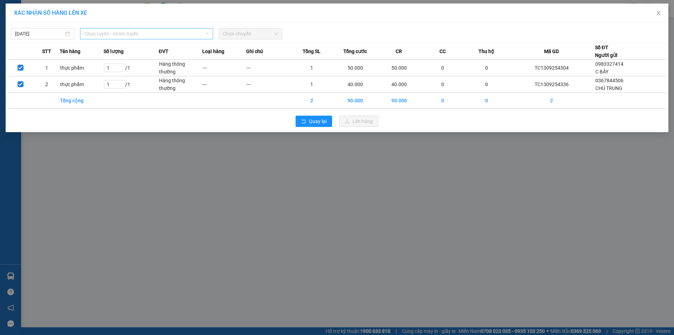
drag, startPoint x: 181, startPoint y: 31, endPoint x: 160, endPoint y: 60, distance: 36.6
click at [181, 32] on span "Chọn tuyến - nhóm tuyến" at bounding box center [146, 33] width 125 height 11
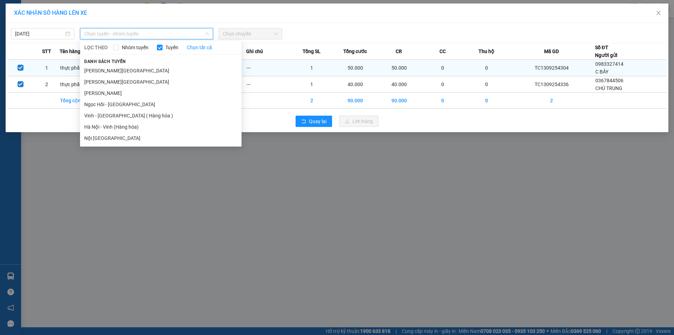
drag, startPoint x: 135, startPoint y: 113, endPoint x: 215, endPoint y: 62, distance: 95.3
click at [135, 113] on li "Vinh - Hà Nội ( Hàng hóa )" at bounding box center [160, 115] width 161 height 11
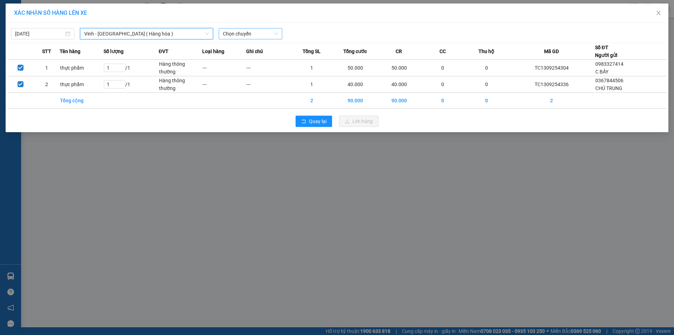
click at [265, 35] on span "Chọn chuyến" at bounding box center [250, 33] width 55 height 11
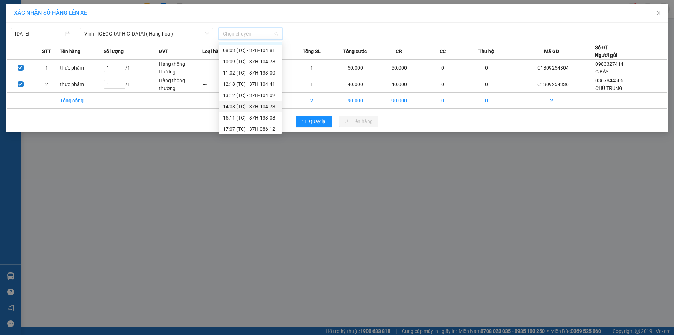
scroll to position [11, 0]
click at [268, 82] on div "12:18 (TC) - 37H-104.41" at bounding box center [250, 82] width 55 height 8
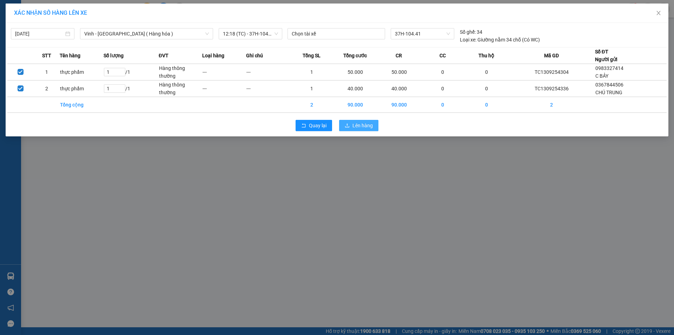
click at [375, 126] on button "Lên hàng" at bounding box center [358, 125] width 39 height 11
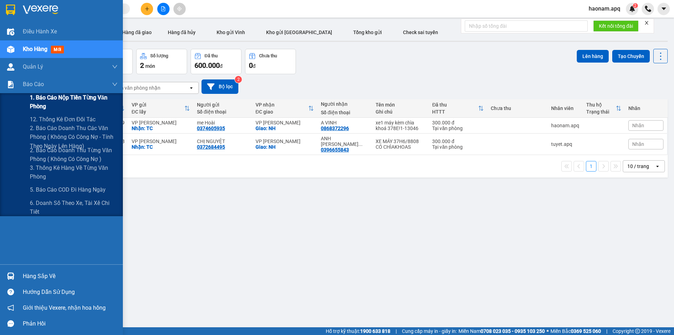
drag, startPoint x: 66, startPoint y: 100, endPoint x: 111, endPoint y: 120, distance: 50.1
click at [66, 100] on span "1. Báo cáo nộp tiền từng văn phòng" at bounding box center [74, 102] width 88 height 18
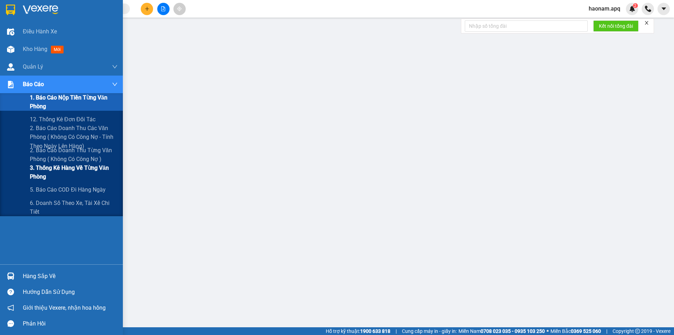
drag, startPoint x: 90, startPoint y: 167, endPoint x: 105, endPoint y: 166, distance: 15.1
click at [90, 167] on span "3. Thống kê hàng về từng văn phòng" at bounding box center [74, 172] width 88 height 18
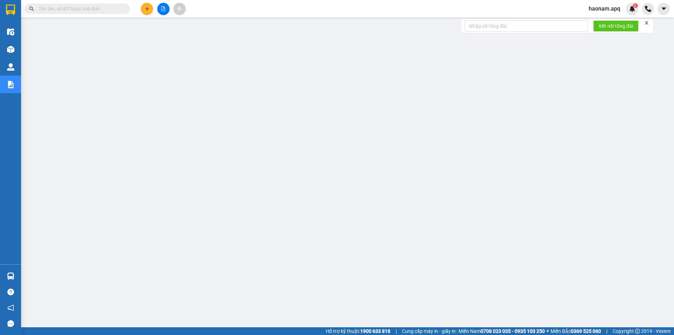
scroll to position [14, 0]
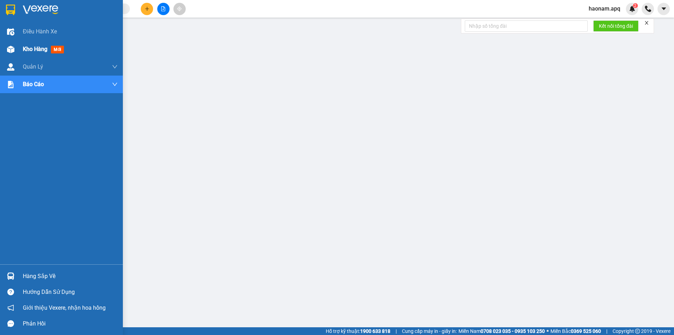
click at [35, 57] on div "Kho hàng mới" at bounding box center [70, 49] width 95 height 18
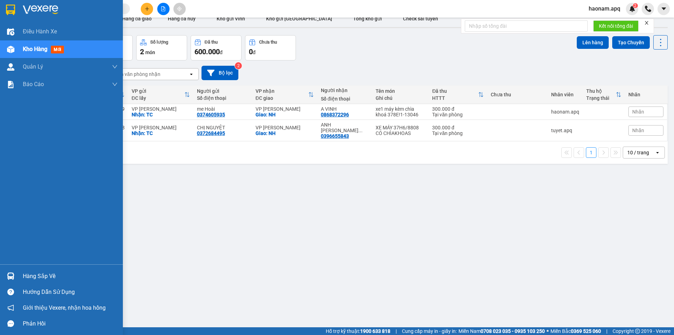
drag, startPoint x: 37, startPoint y: 274, endPoint x: 45, endPoint y: 274, distance: 8.1
click at [37, 274] on div "Hàng sắp về" at bounding box center [70, 276] width 95 height 11
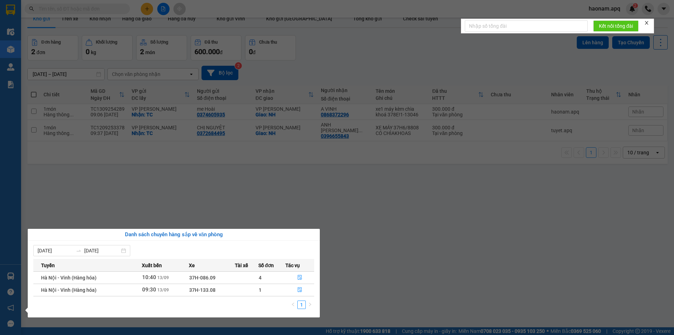
drag, startPoint x: 304, startPoint y: 206, endPoint x: 296, endPoint y: 202, distance: 9.3
click at [304, 205] on section "Kết quả tìm kiếm ( 0 ) Bộ lọc No Data haonam.apq 2 Điều hành xe Kho hàng mới Qu…" at bounding box center [337, 167] width 674 height 335
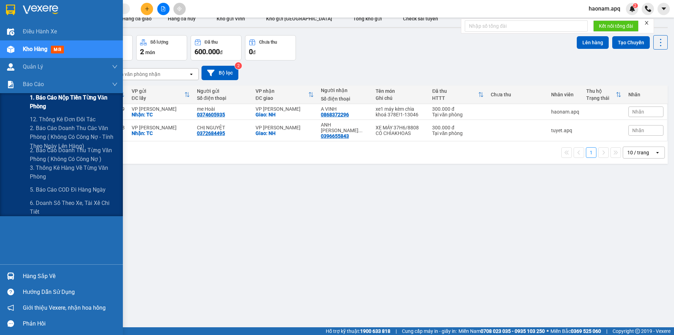
click at [88, 96] on span "1. Báo cáo nộp tiền từng văn phòng" at bounding box center [74, 102] width 88 height 18
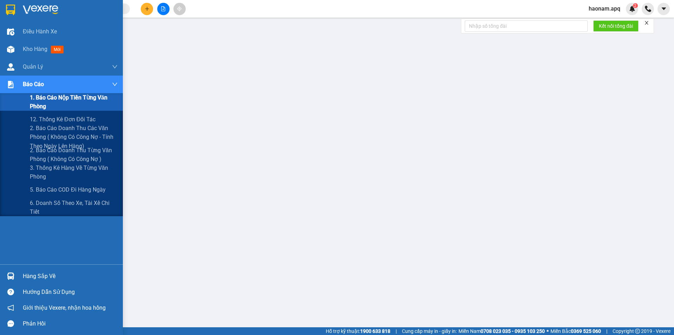
drag, startPoint x: 88, startPoint y: 167, endPoint x: 139, endPoint y: 151, distance: 53.0
click at [89, 167] on span "3. Thống kê hàng về từng văn phòng" at bounding box center [74, 172] width 88 height 18
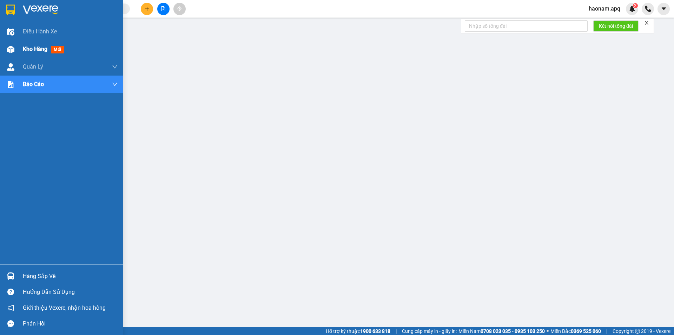
click at [39, 52] on span "Kho hàng" at bounding box center [35, 49] width 25 height 7
